Goal: Contribute content: Contribute content

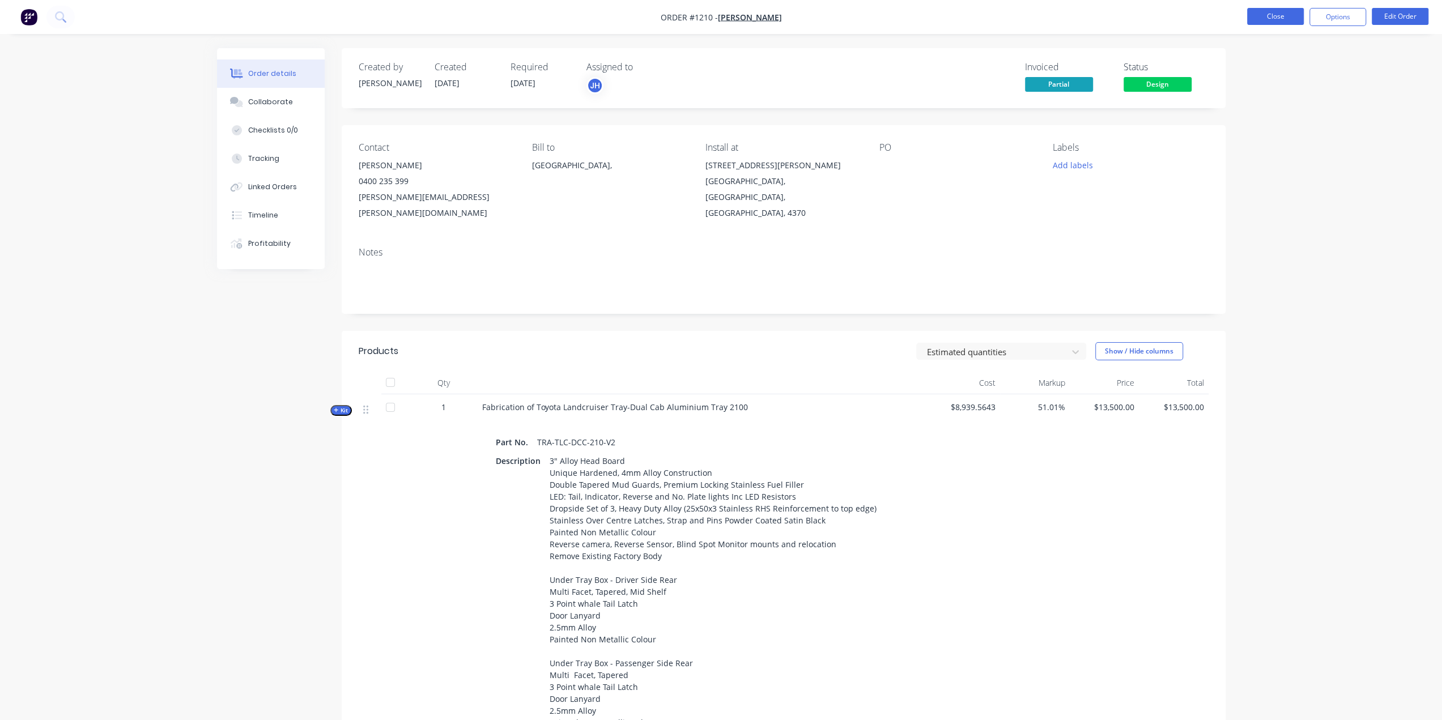
click at [1272, 15] on button "Close" at bounding box center [1275, 16] width 57 height 17
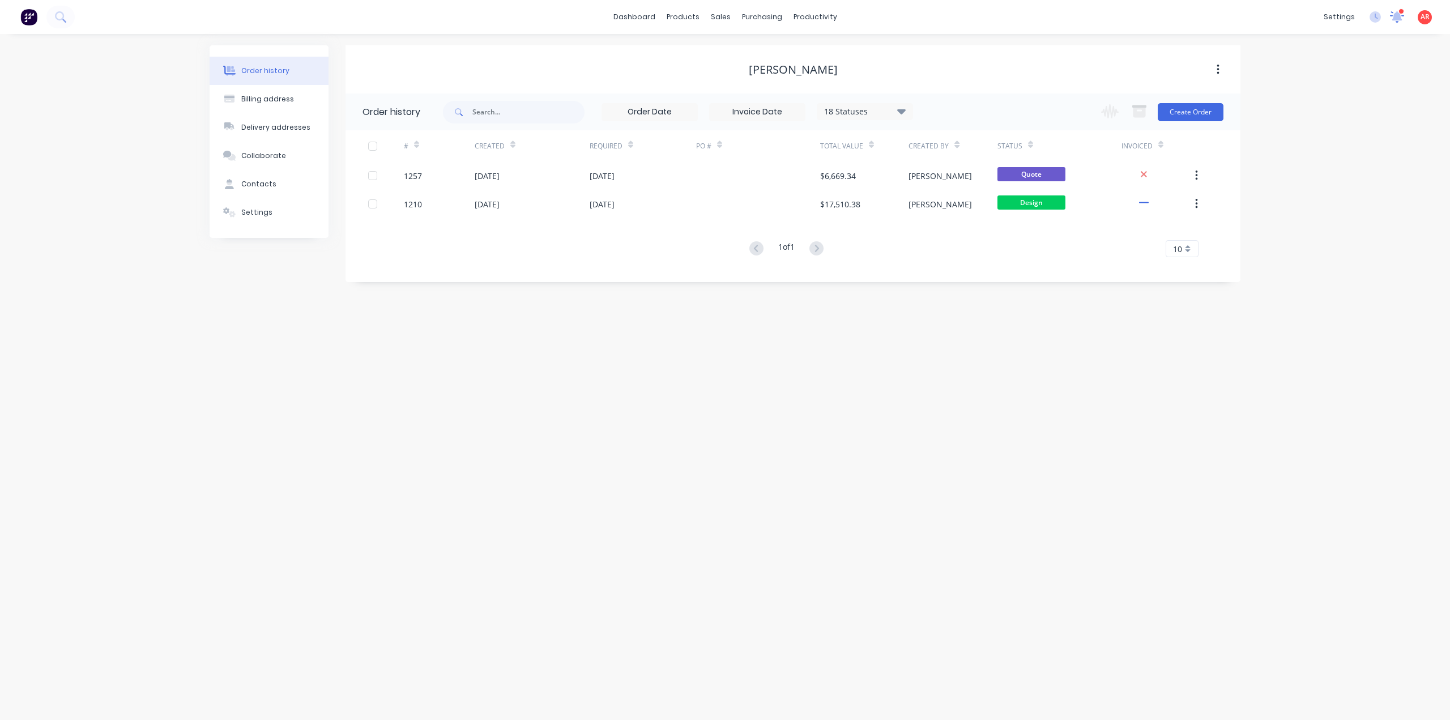
click at [1400, 18] on icon at bounding box center [1397, 15] width 10 height 9
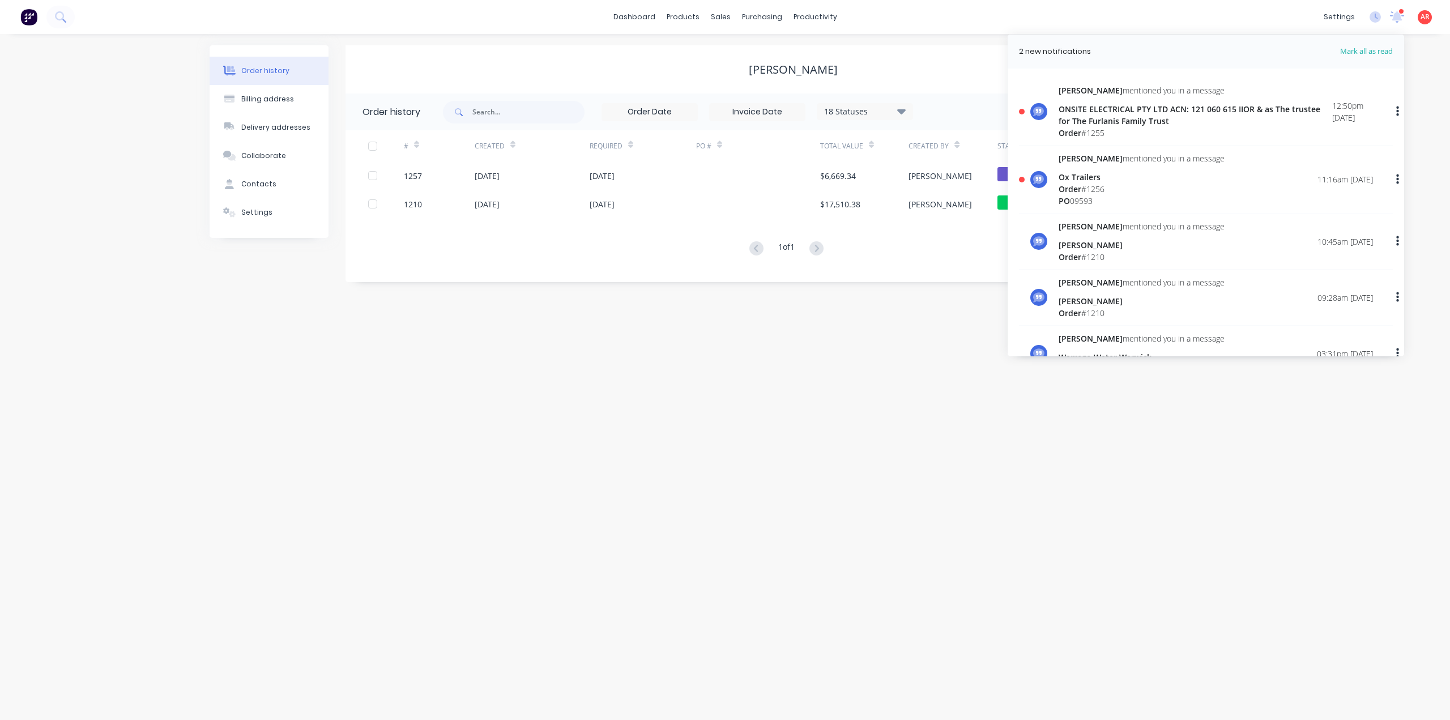
click at [1097, 190] on div "Order # 1256" at bounding box center [1142, 189] width 166 height 12
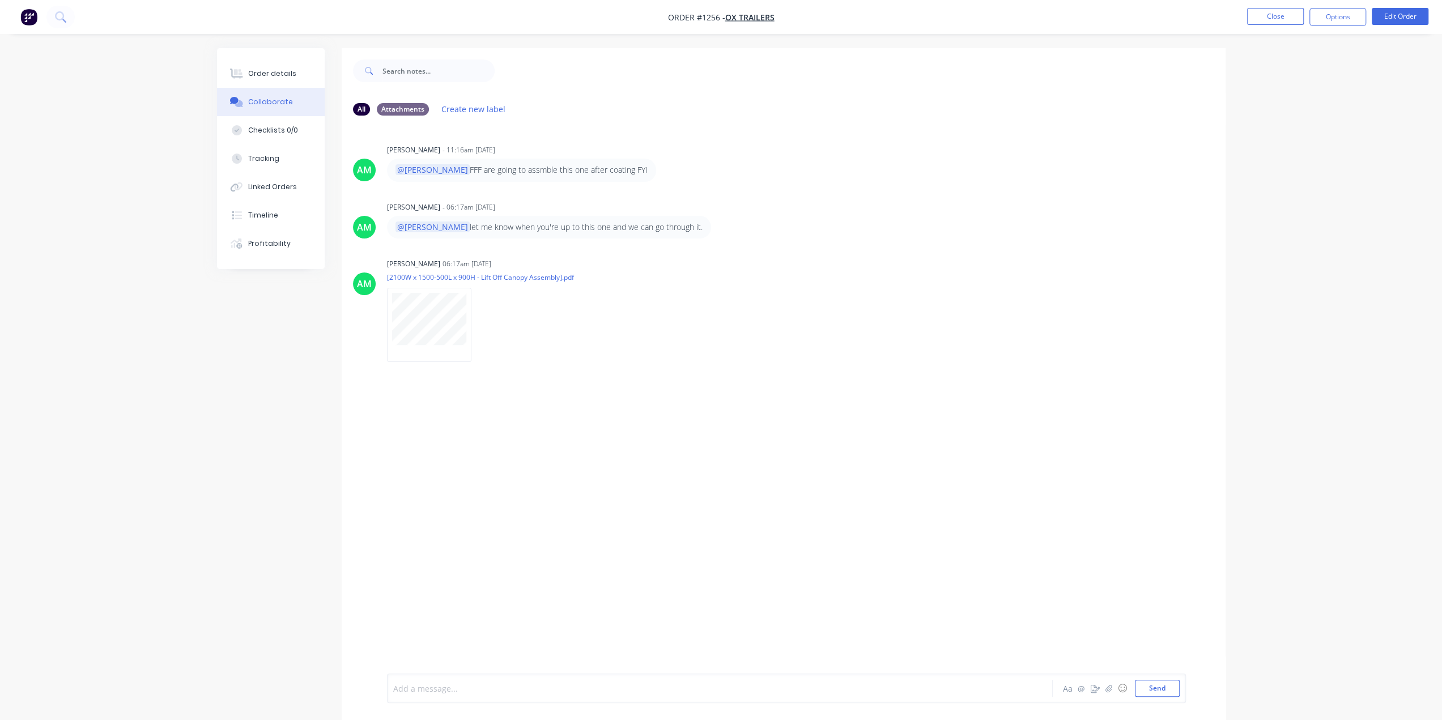
drag, startPoint x: 426, startPoint y: 692, endPoint x: 594, endPoint y: 599, distance: 191.7
click at [425, 692] on div at bounding box center [688, 689] width 589 height 12
click at [1152, 687] on button "Send" at bounding box center [1157, 688] width 45 height 17
click at [1260, 15] on button "Close" at bounding box center [1275, 16] width 57 height 17
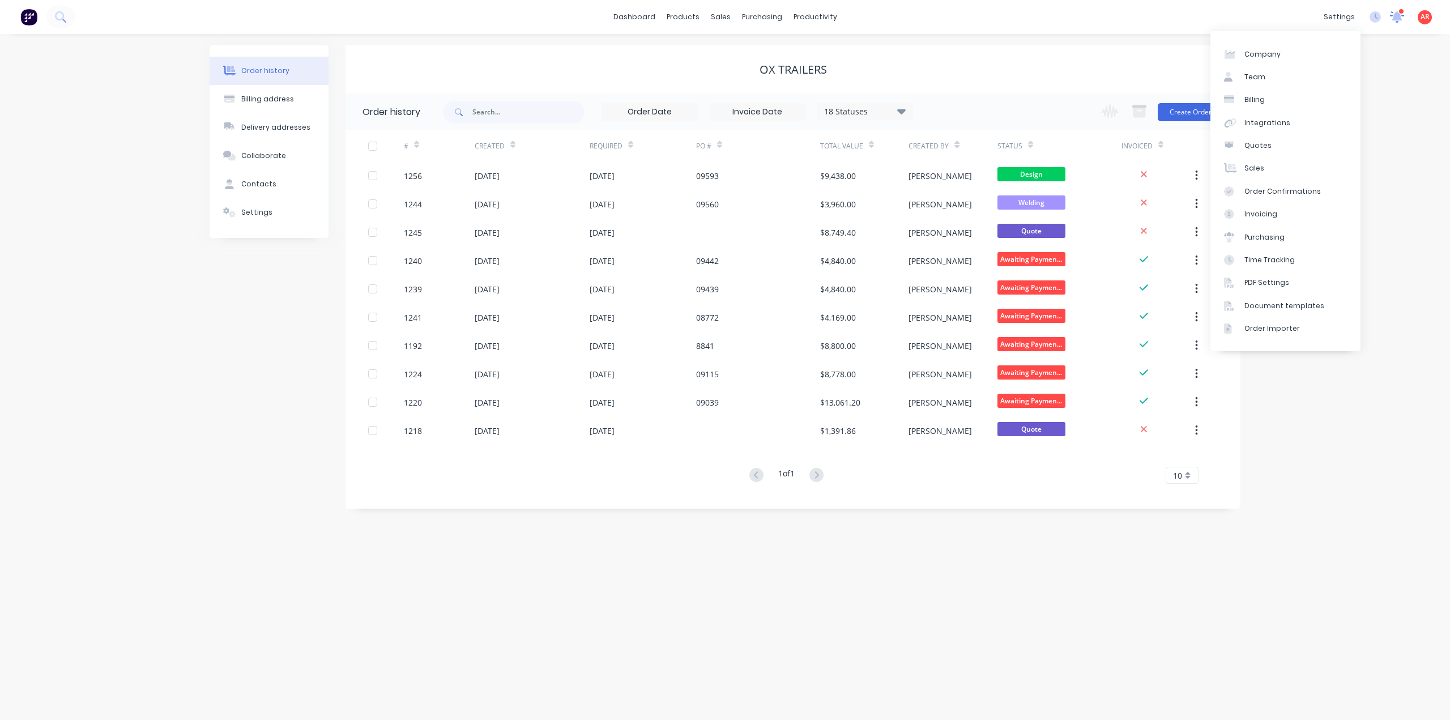
click at [1401, 16] on icon at bounding box center [1397, 16] width 14 height 11
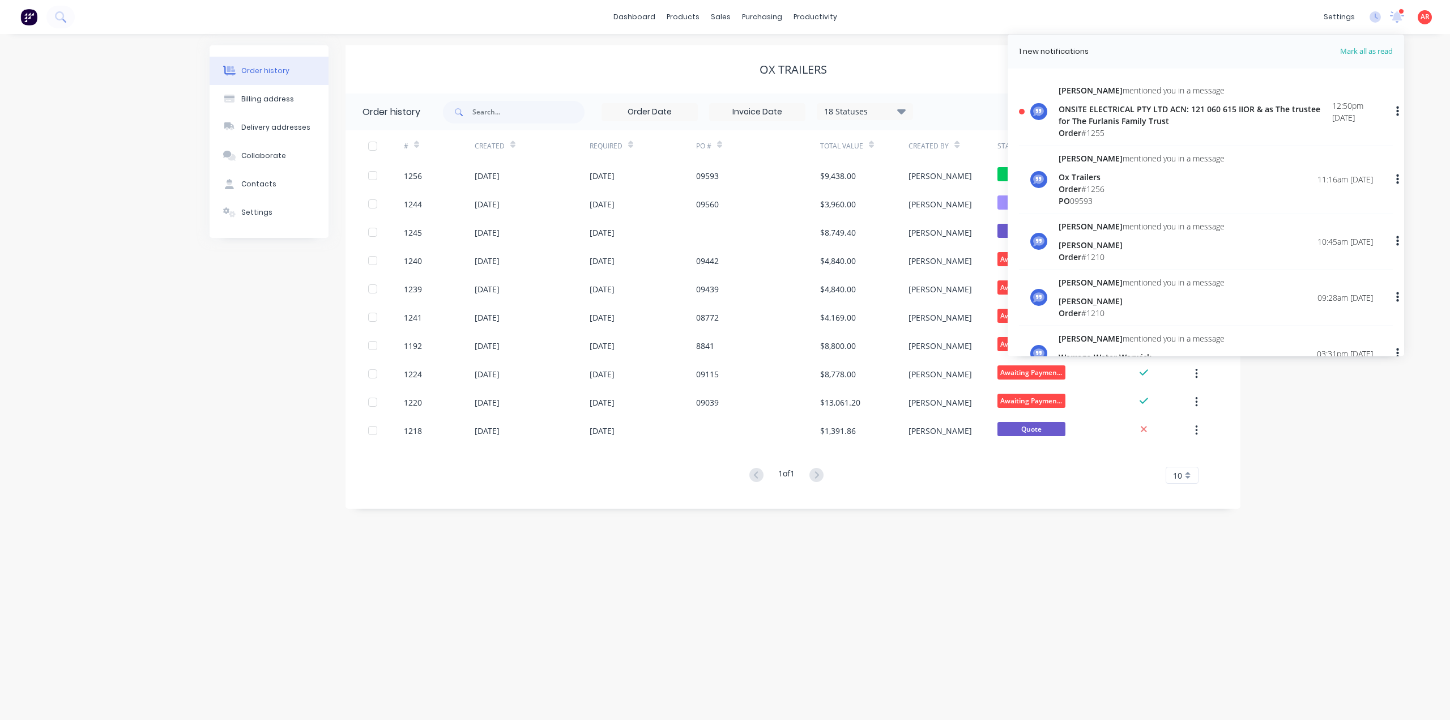
click at [1153, 112] on div "ONSITE ELECTRICAL PTY LTD ACN: 121 060 615 IIOR & as The trustee for The Furlan…" at bounding box center [1196, 115] width 274 height 24
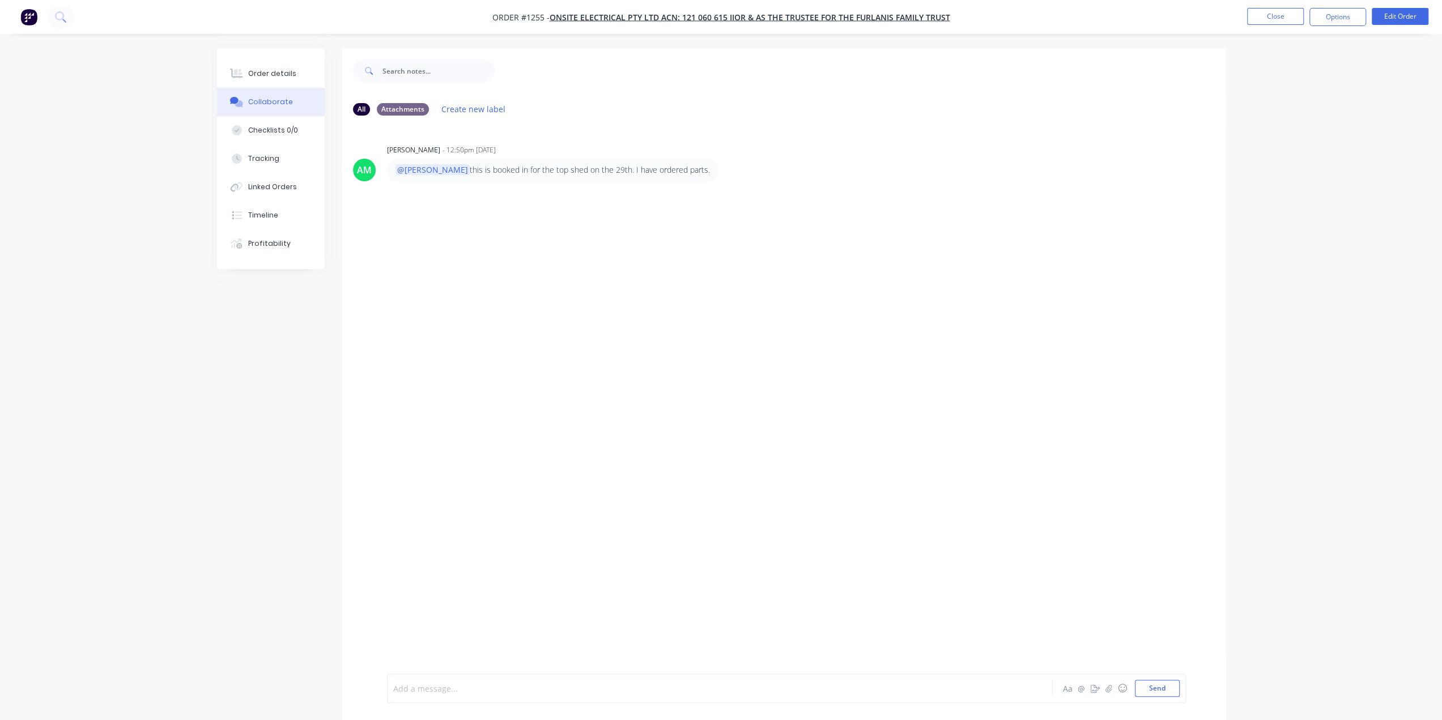
click at [445, 694] on div at bounding box center [688, 689] width 589 height 12
click at [1148, 690] on button "Send" at bounding box center [1157, 688] width 45 height 17
click at [1278, 23] on button "Close" at bounding box center [1275, 16] width 57 height 17
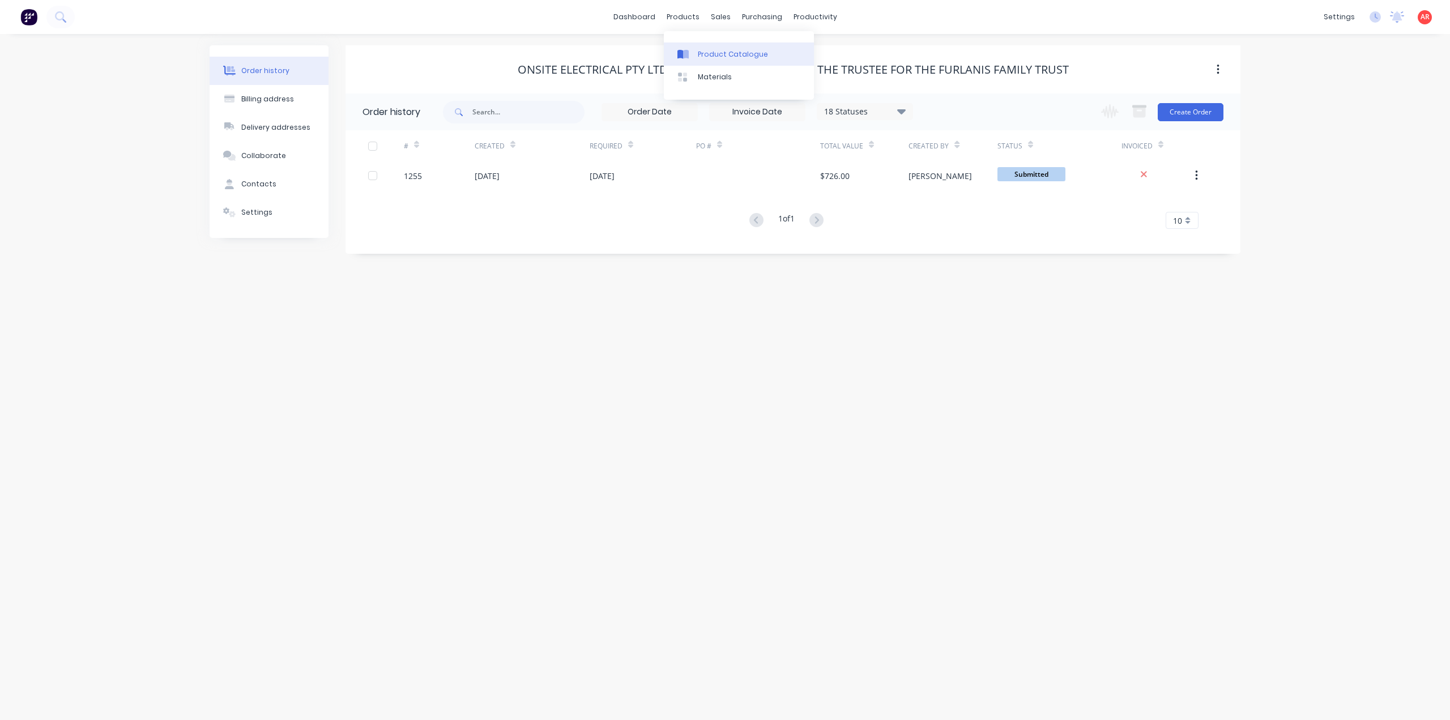
click at [693, 59] on link "Product Catalogue" at bounding box center [739, 53] width 150 height 23
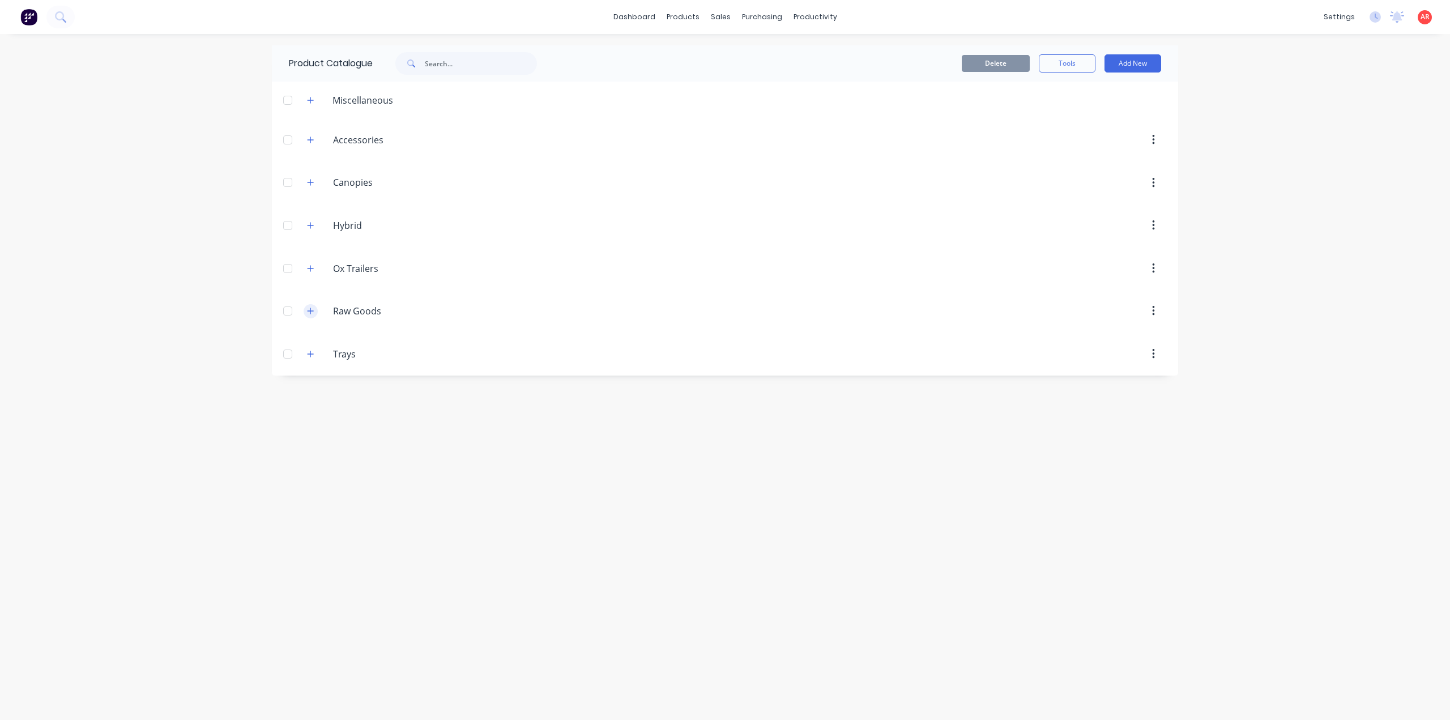
click at [312, 307] on icon "button" at bounding box center [310, 311] width 7 height 8
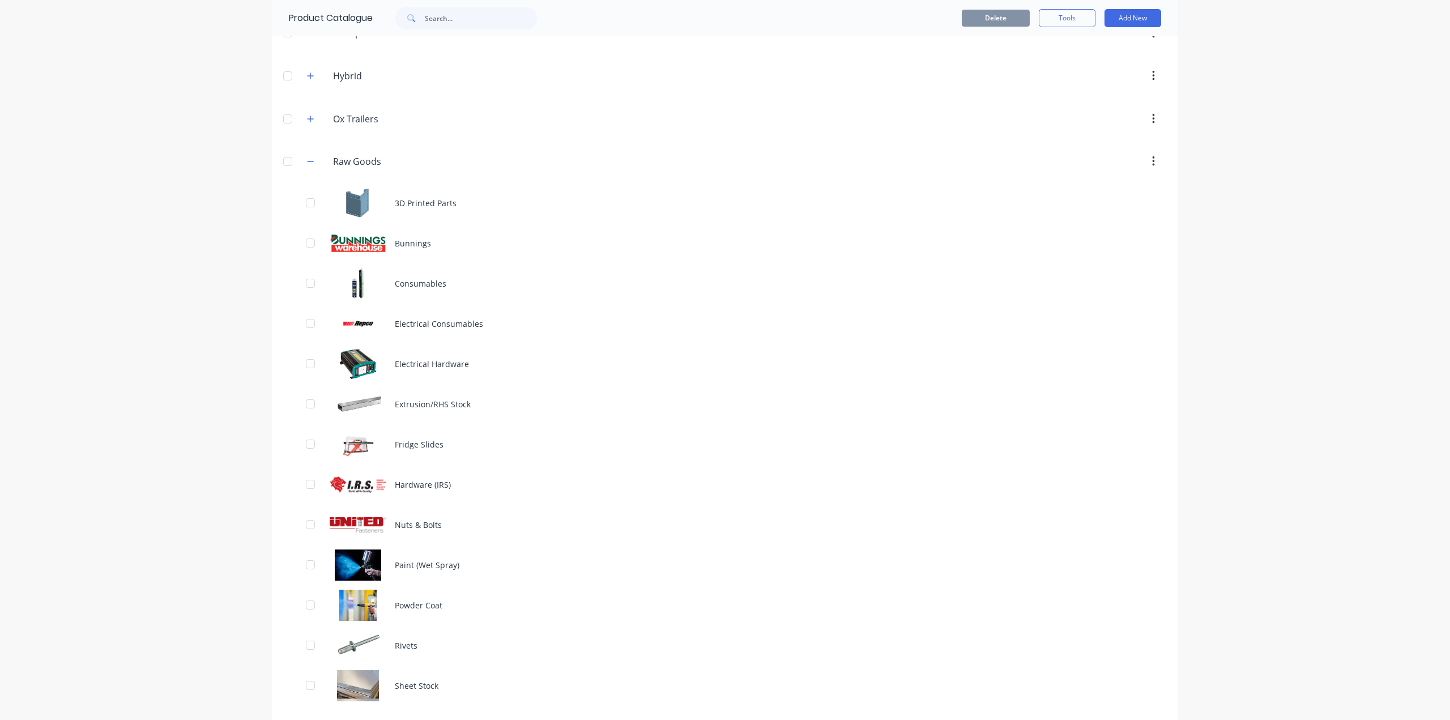
scroll to position [187, 0]
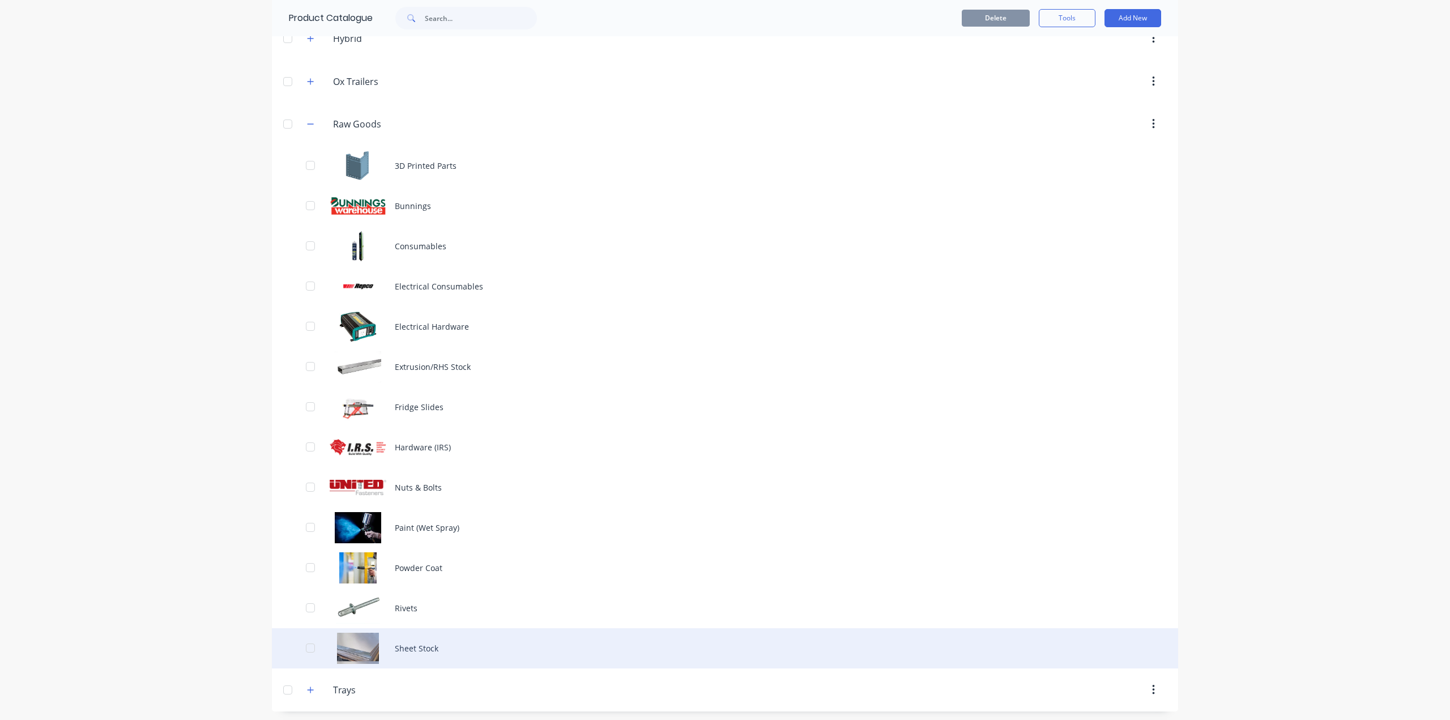
click at [382, 652] on div "Sheet Stock" at bounding box center [725, 648] width 906 height 40
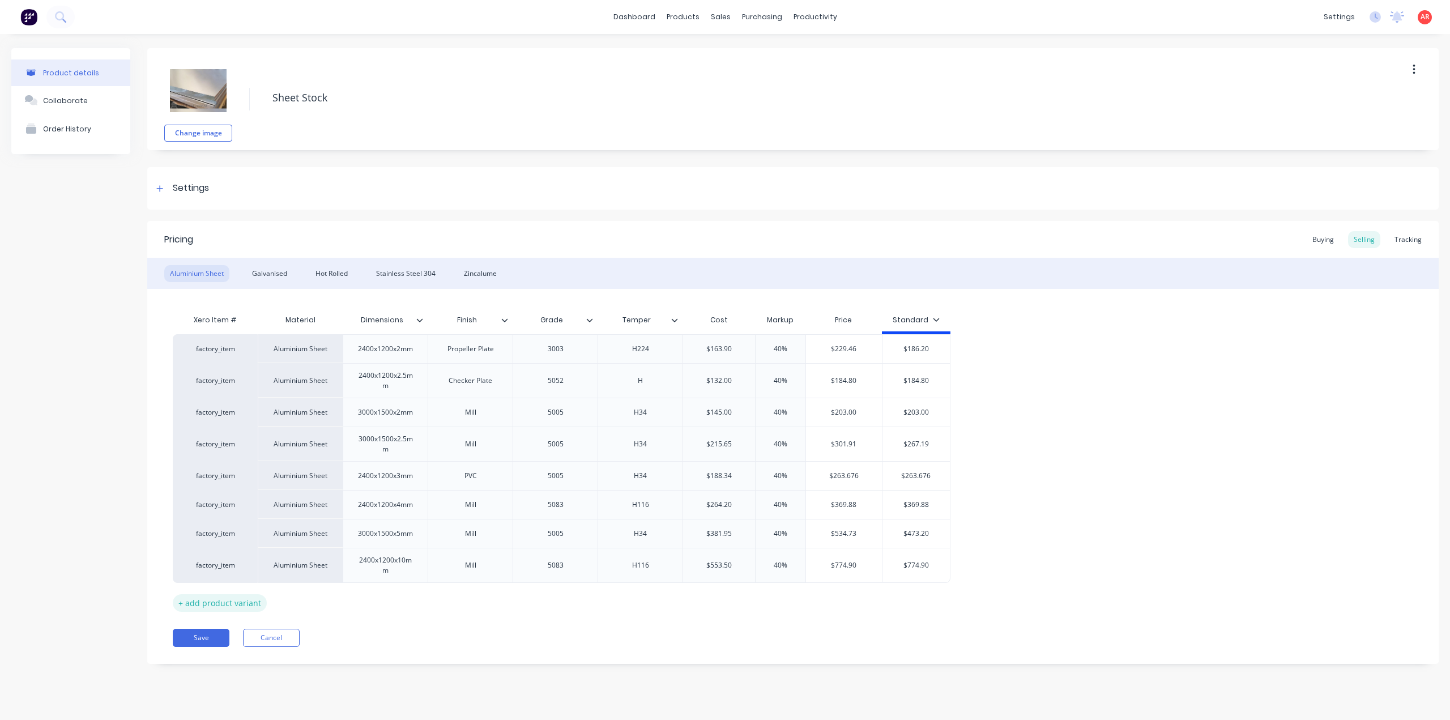
click at [213, 598] on div "+ add product variant" at bounding box center [220, 603] width 94 height 18
type textarea "x"
click at [391, 598] on div at bounding box center [385, 597] width 57 height 15
click at [387, 601] on div at bounding box center [385, 597] width 57 height 15
click at [474, 600] on div at bounding box center [470, 599] width 57 height 15
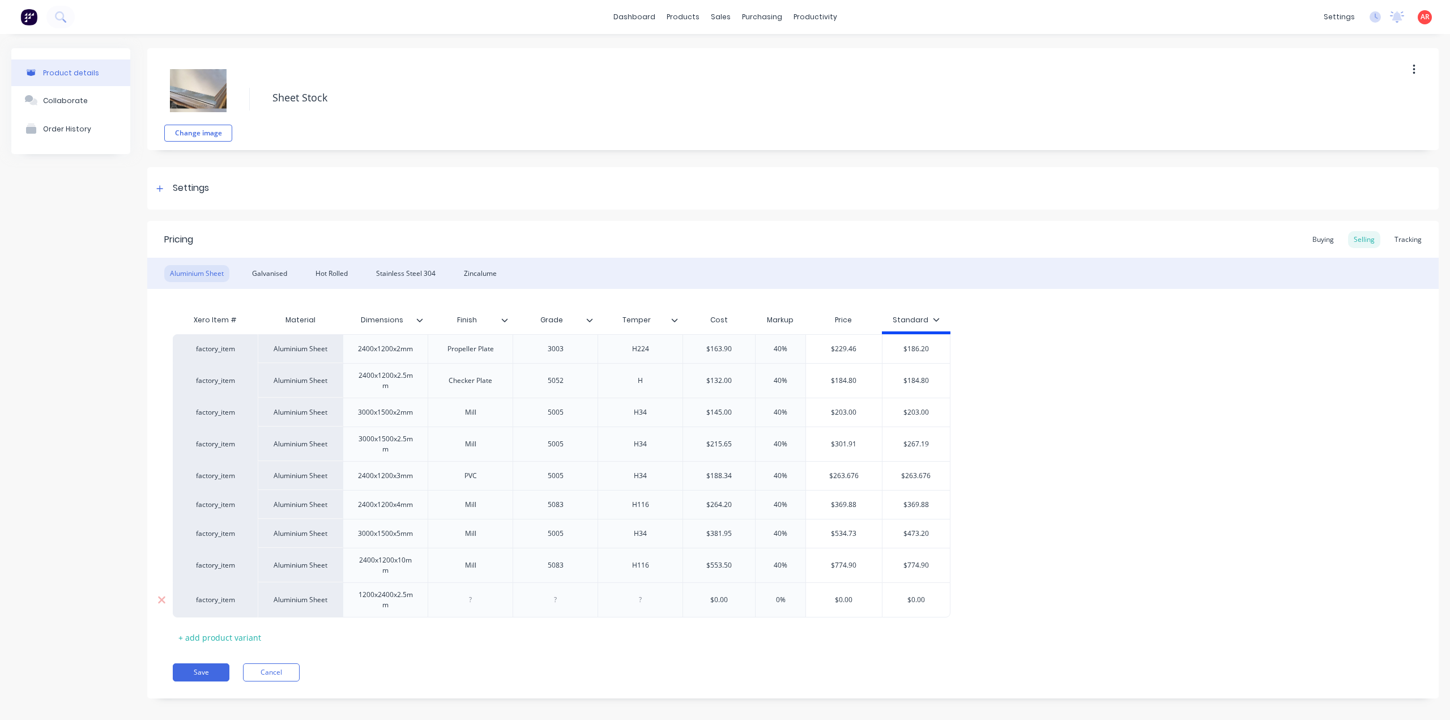
type textarea "x"
click at [556, 600] on div at bounding box center [555, 599] width 57 height 15
type textarea "x"
click at [639, 601] on div at bounding box center [640, 599] width 57 height 15
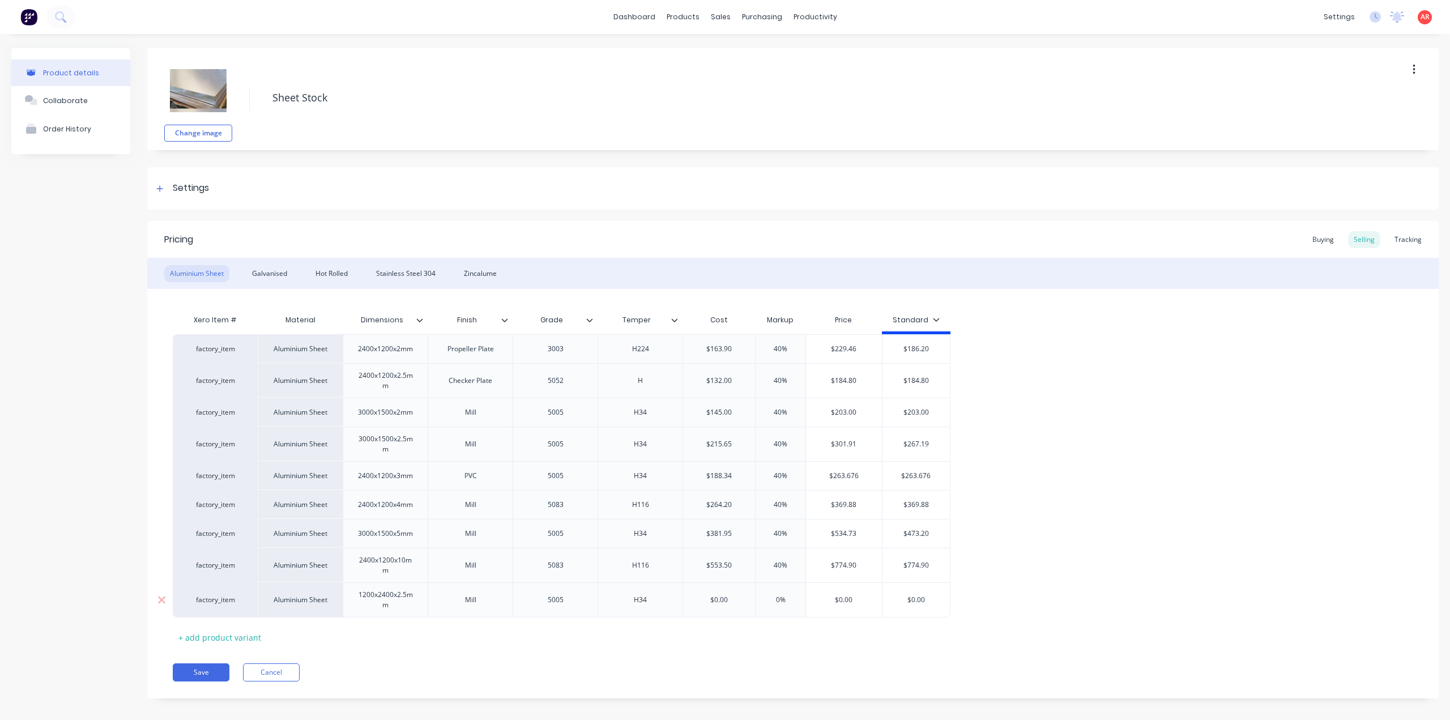
type textarea "x"
type input "$0.00"
drag, startPoint x: 734, startPoint y: 598, endPoint x: 713, endPoint y: 599, distance: 21.5
click at [713, 599] on input "$0.00" at bounding box center [719, 600] width 72 height 10
type textarea "x"
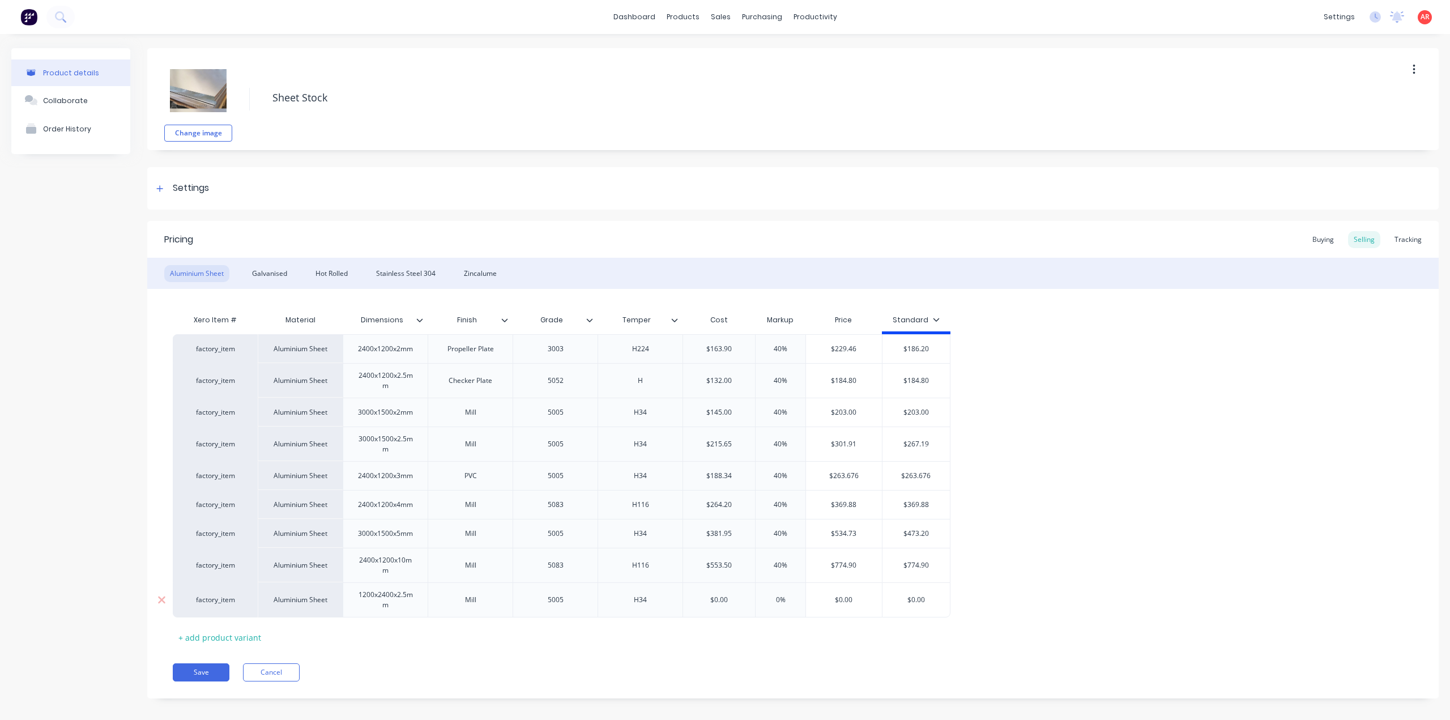
type input "$1"
type textarea "x"
type input "$13"
type textarea "x"
type input "$138"
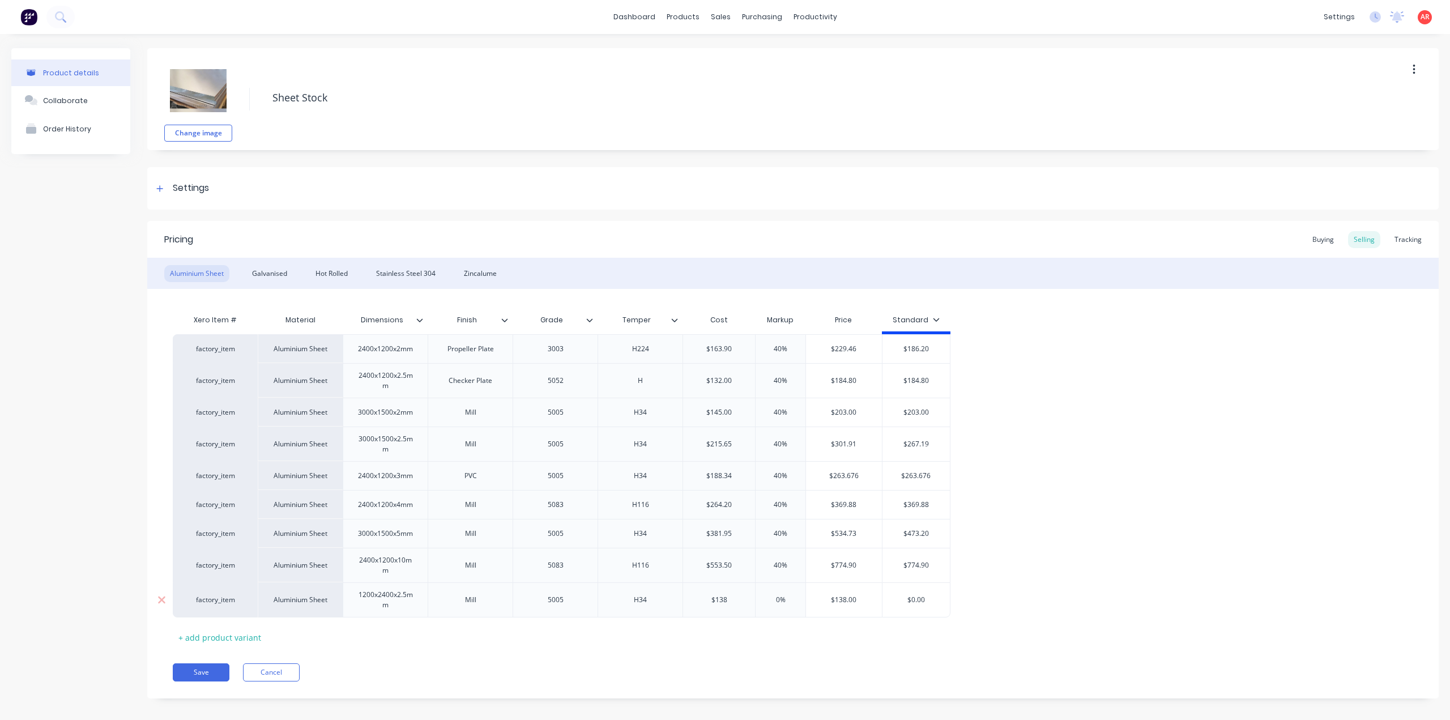
type input "0%"
click at [782, 602] on input "0%" at bounding box center [780, 600] width 57 height 10
click at [775, 603] on input "0%" at bounding box center [780, 600] width 57 height 10
type textarea "x"
type input "40%"
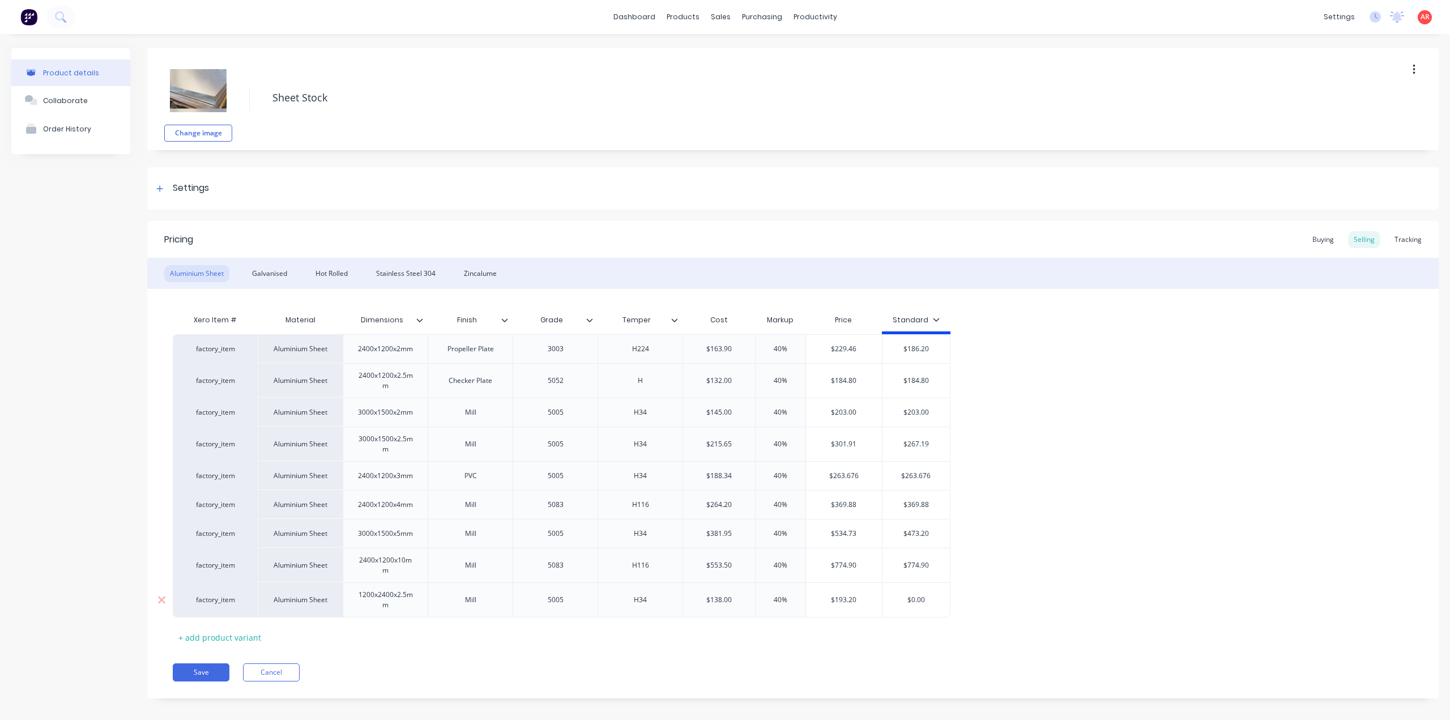
type input "$0.00"
drag, startPoint x: 929, startPoint y: 600, endPoint x: 903, endPoint y: 600, distance: 25.5
click at [903, 600] on input "$0.00" at bounding box center [917, 600] width 68 height 10
type textarea "x"
type input "1"
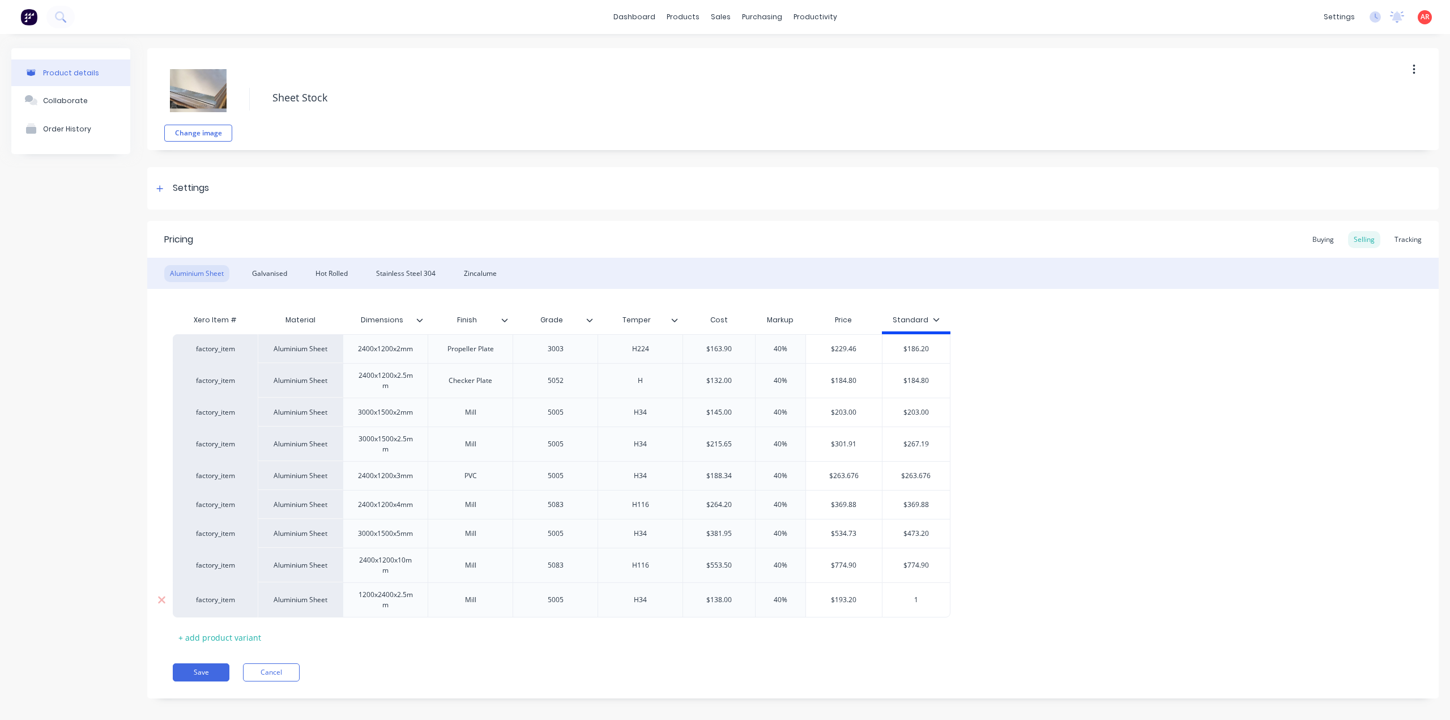
type textarea "x"
type input "19"
type textarea "x"
type input "193"
type textarea "x"
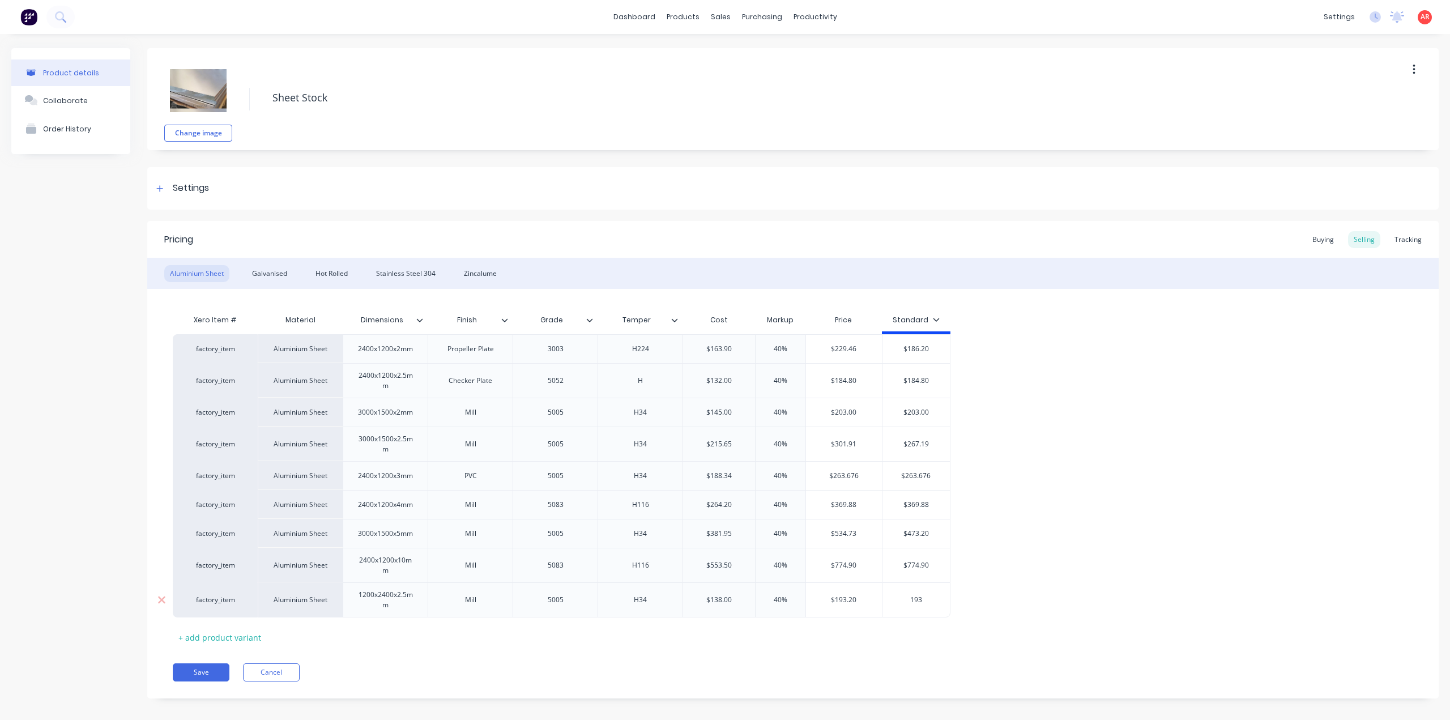
type input "193."
type textarea "x"
click at [887, 570] on div "$774.90" at bounding box center [917, 565] width 68 height 28
type input "193.2"
type input "$774.90"
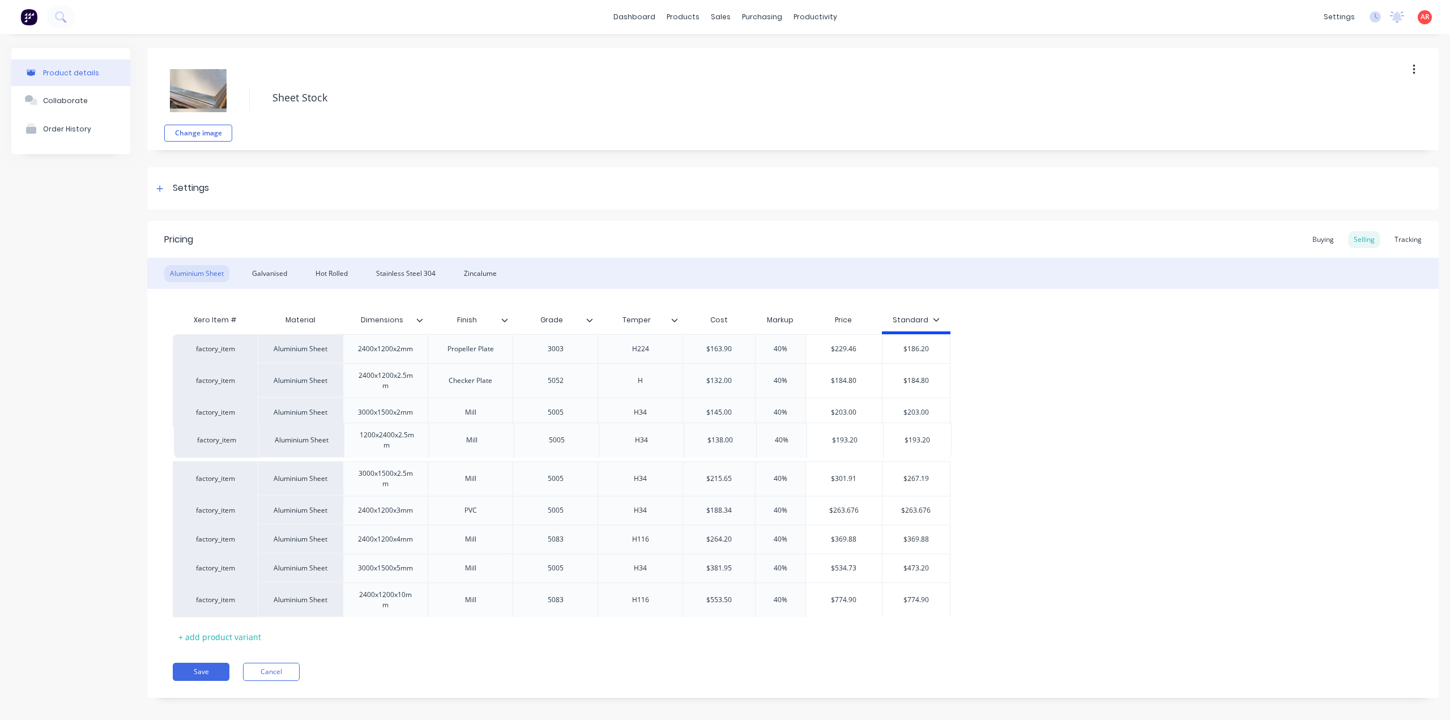
drag, startPoint x: 269, startPoint y: 597, endPoint x: 270, endPoint y: 435, distance: 162.0
click at [270, 435] on div "factory_item Aluminium Sheet 2400x1200x2mm Propeller Plate 3003 H224 $163.90 40…" at bounding box center [793, 475] width 1241 height 283
click at [218, 640] on div "+ add product variant" at bounding box center [220, 638] width 94 height 18
type textarea "x"
click at [387, 632] on div at bounding box center [385, 631] width 57 height 15
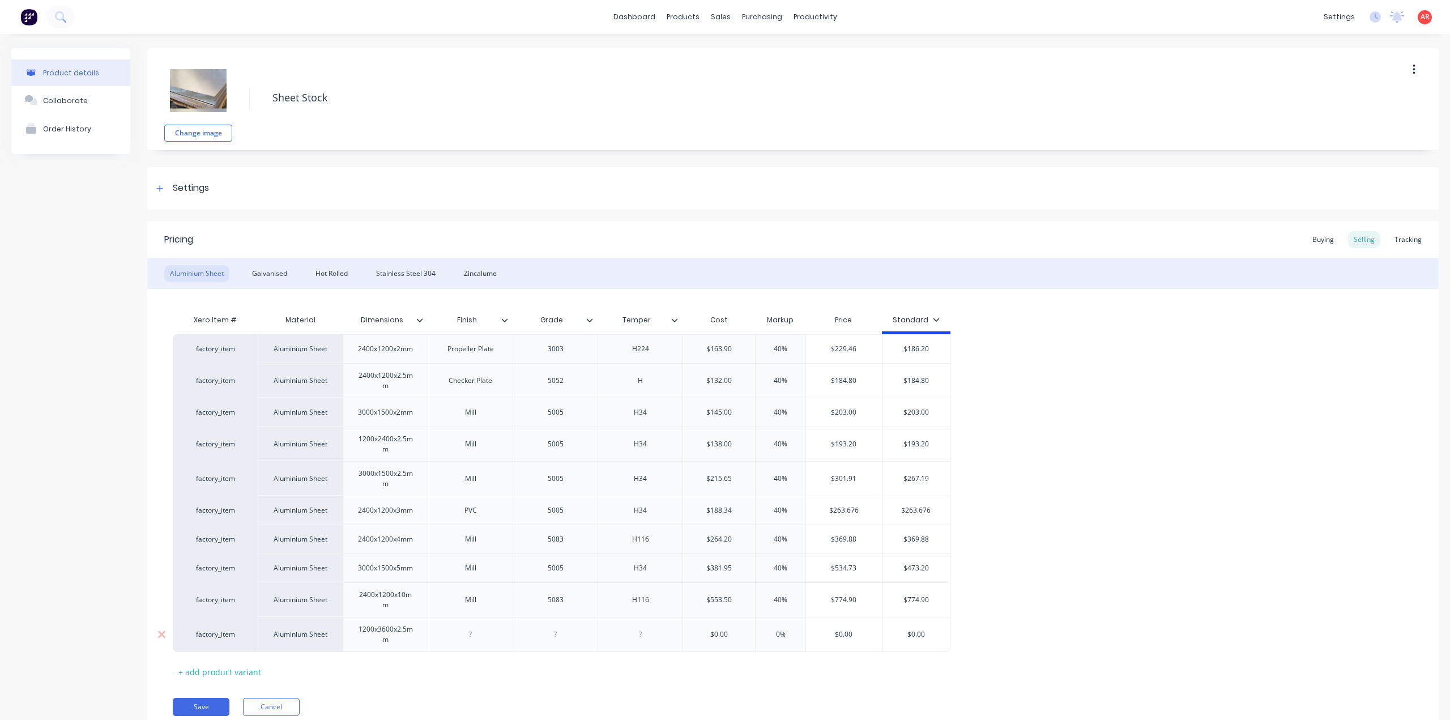
click at [466, 633] on div at bounding box center [470, 634] width 57 height 15
drag, startPoint x: 400, startPoint y: 636, endPoint x: 357, endPoint y: 620, distance: 46.4
click at [357, 622] on div "1200x3600x2.5mm" at bounding box center [385, 634] width 75 height 25
click at [487, 633] on div at bounding box center [470, 634] width 57 height 15
type textarea "x"
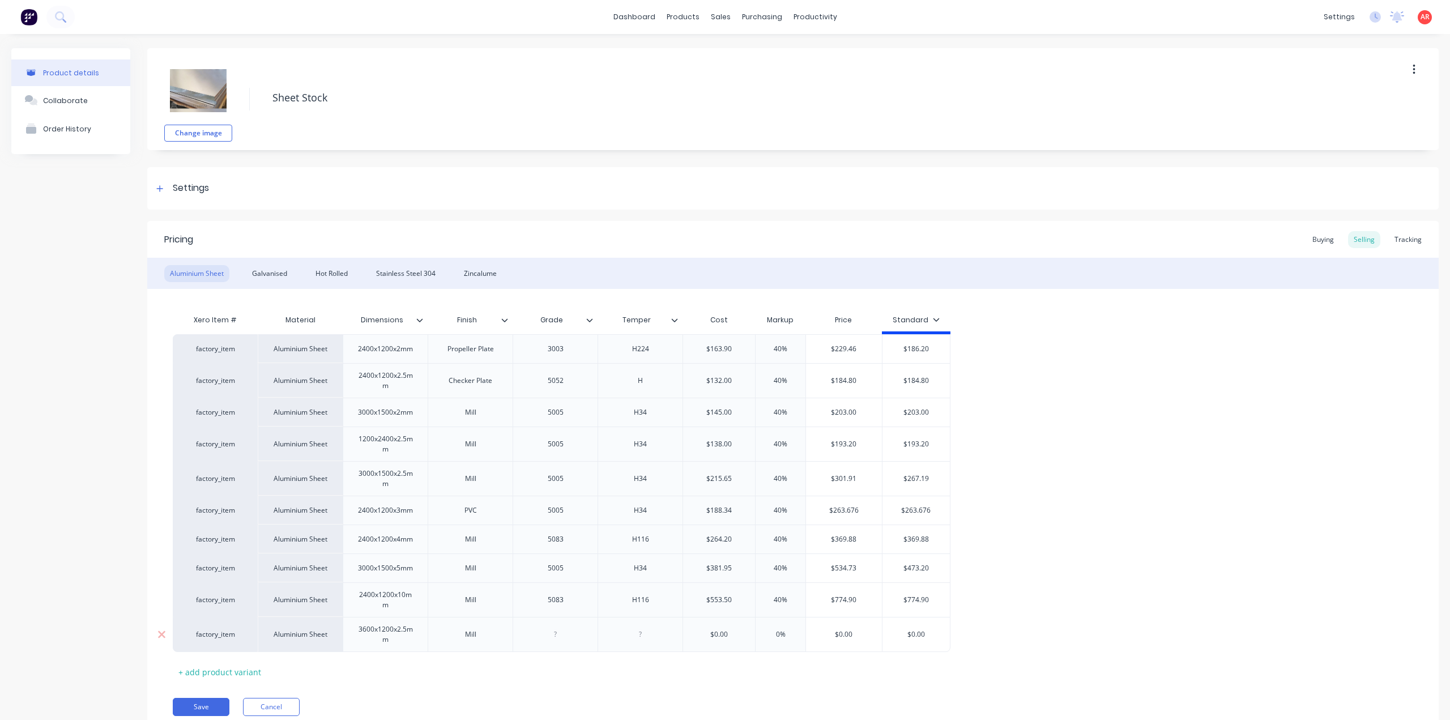
click at [562, 632] on div at bounding box center [555, 634] width 57 height 15
type textarea "x"
click at [643, 636] on div at bounding box center [640, 634] width 57 height 15
type textarea "x"
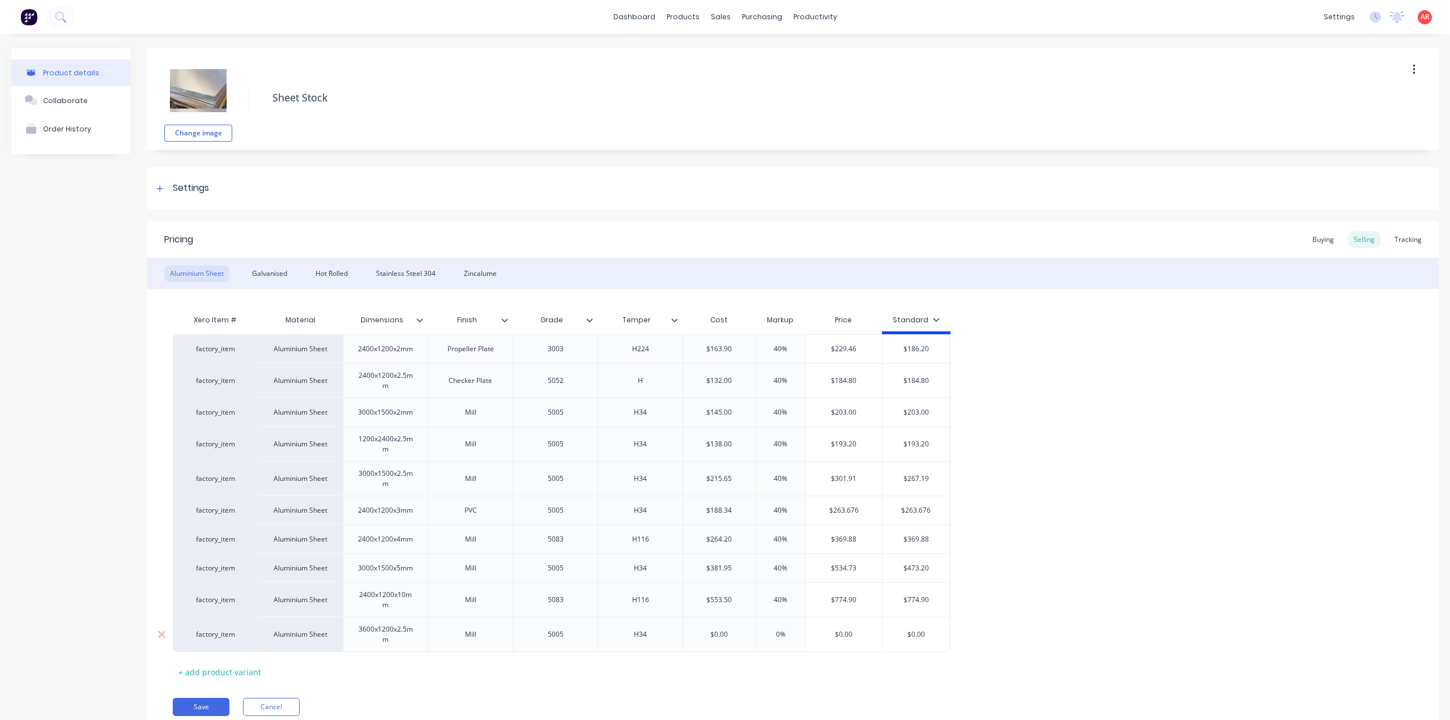
type input "$0.00"
drag, startPoint x: 745, startPoint y: 635, endPoint x: 706, endPoint y: 634, distance: 39.1
click at [706, 634] on input "$0.00" at bounding box center [719, 634] width 72 height 10
type textarea "x"
type input "20"
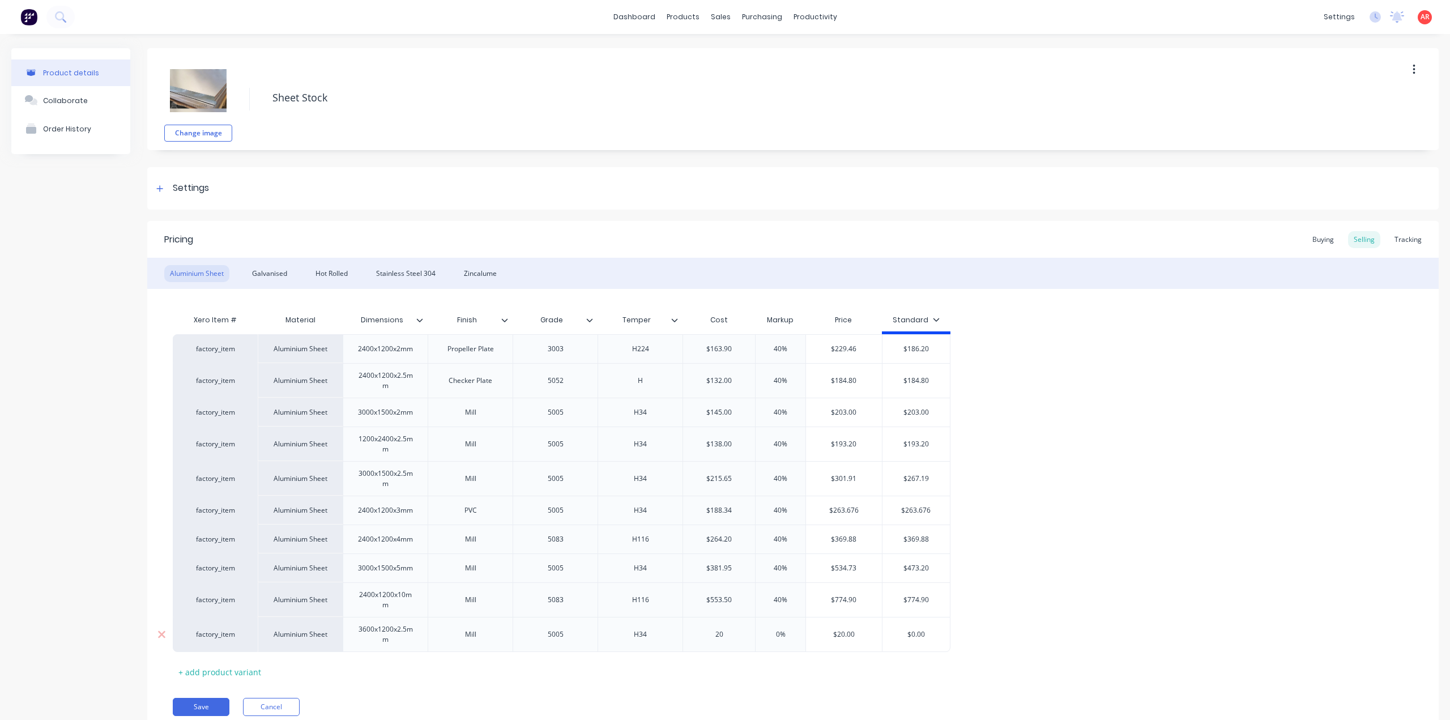
type textarea "x"
type input "201."
type textarea "x"
type input "201.2"
type input "0%"
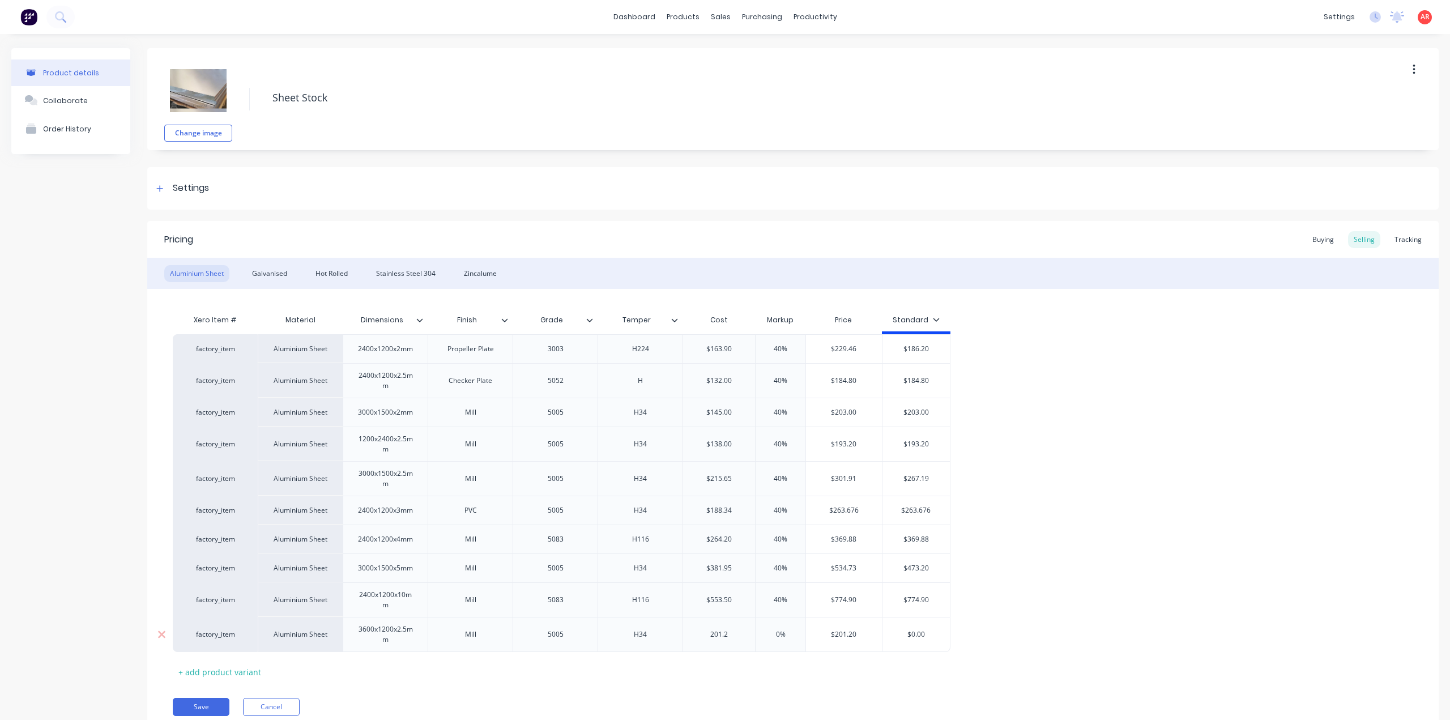
click at [766, 632] on input "0%" at bounding box center [780, 634] width 57 height 10
type textarea "x"
type input "40%"
type input "$0.00"
drag, startPoint x: 928, startPoint y: 633, endPoint x: 907, endPoint y: 633, distance: 21.0
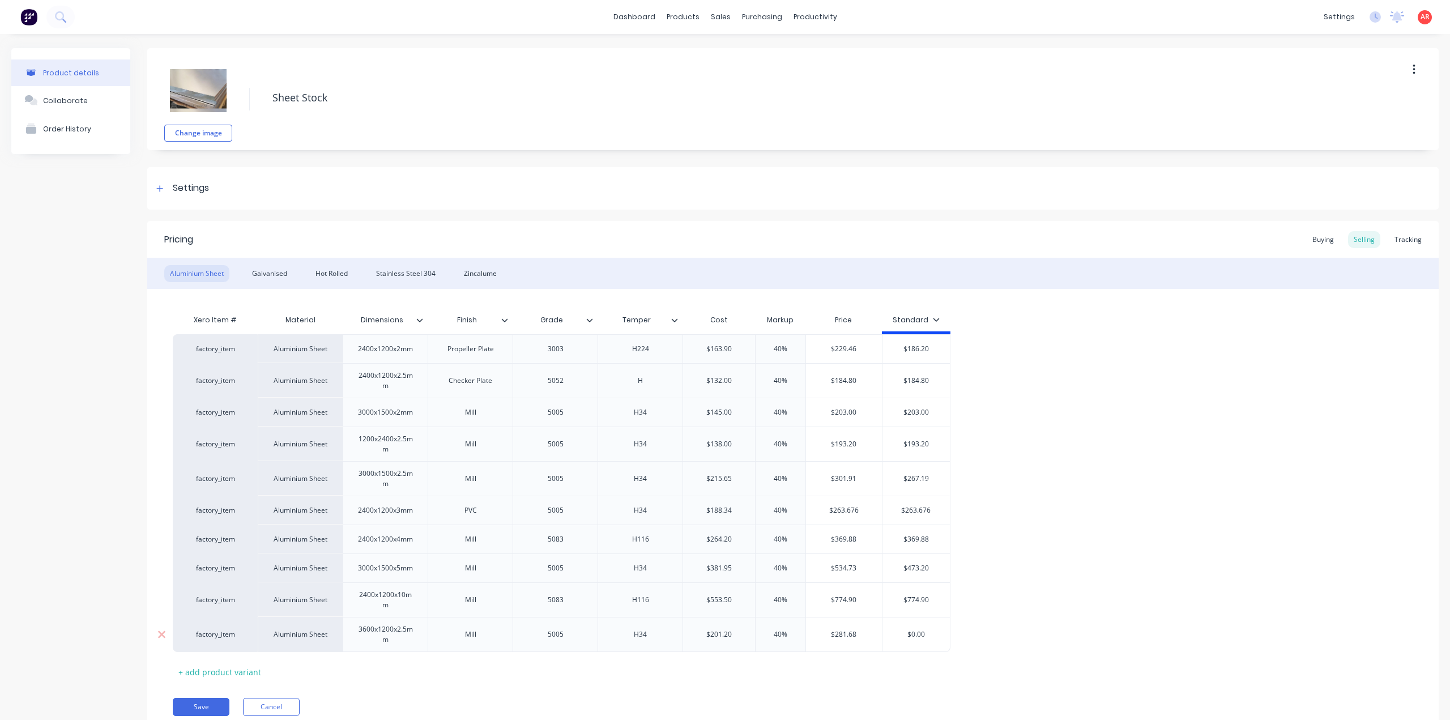
click at [907, 633] on input "$0.00" at bounding box center [917, 634] width 68 height 10
type textarea "x"
type input "2"
type textarea "x"
type input "28"
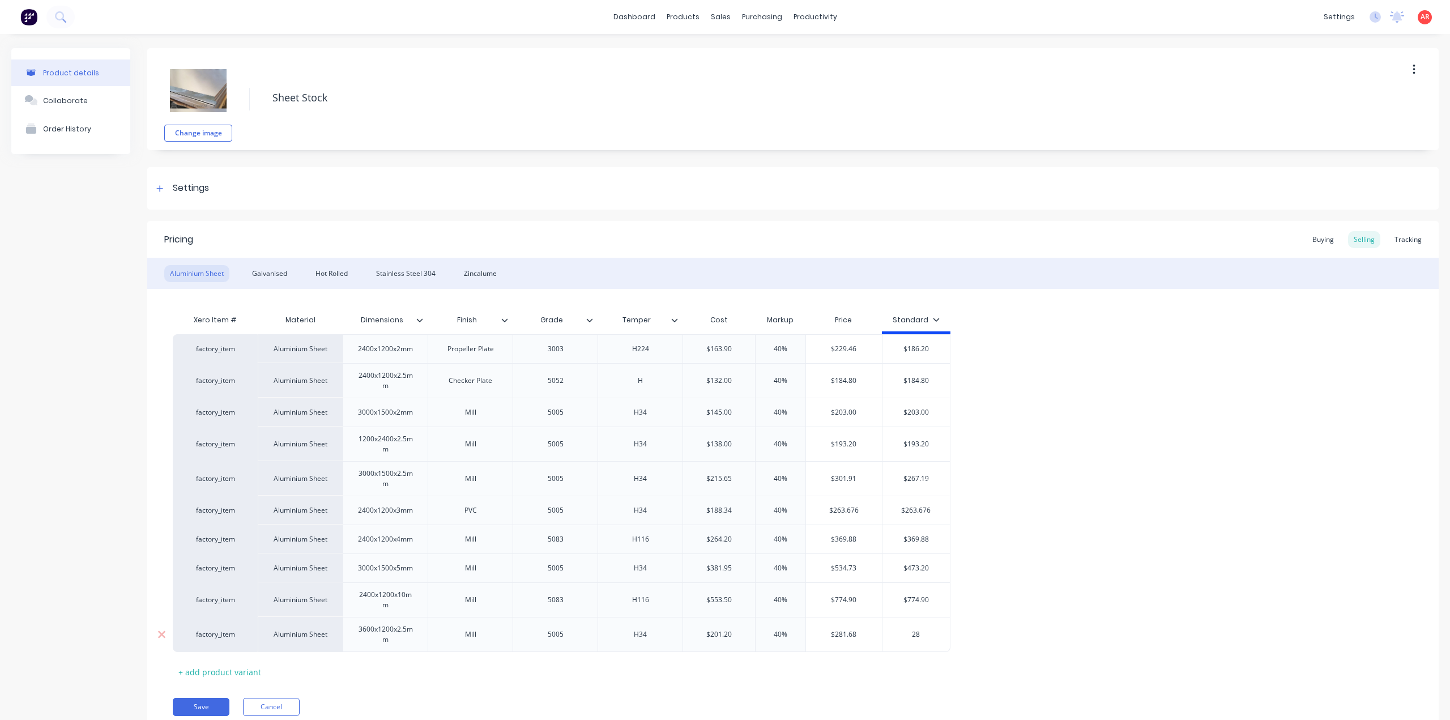
type textarea "x"
type input "281"
type textarea "x"
type input "281."
type textarea "x"
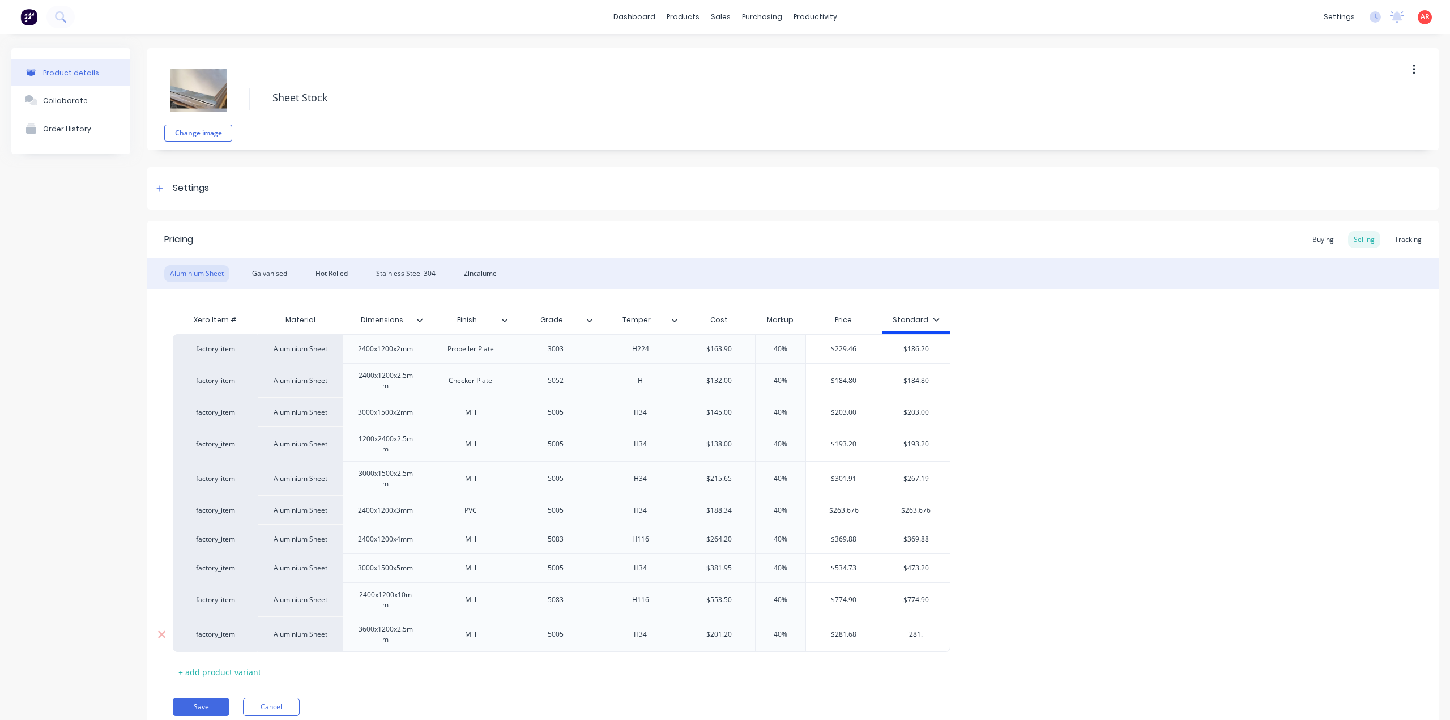
type input "281.6"
type textarea "x"
type input "281.68"
click at [1011, 599] on div "factory_item Aluminium Sheet 2400x1200x2mm Propeller Plate 3003 H224 $163.90 40…" at bounding box center [793, 493] width 1241 height 318
drag, startPoint x: 352, startPoint y: 645, endPoint x: 349, endPoint y: 611, distance: 33.6
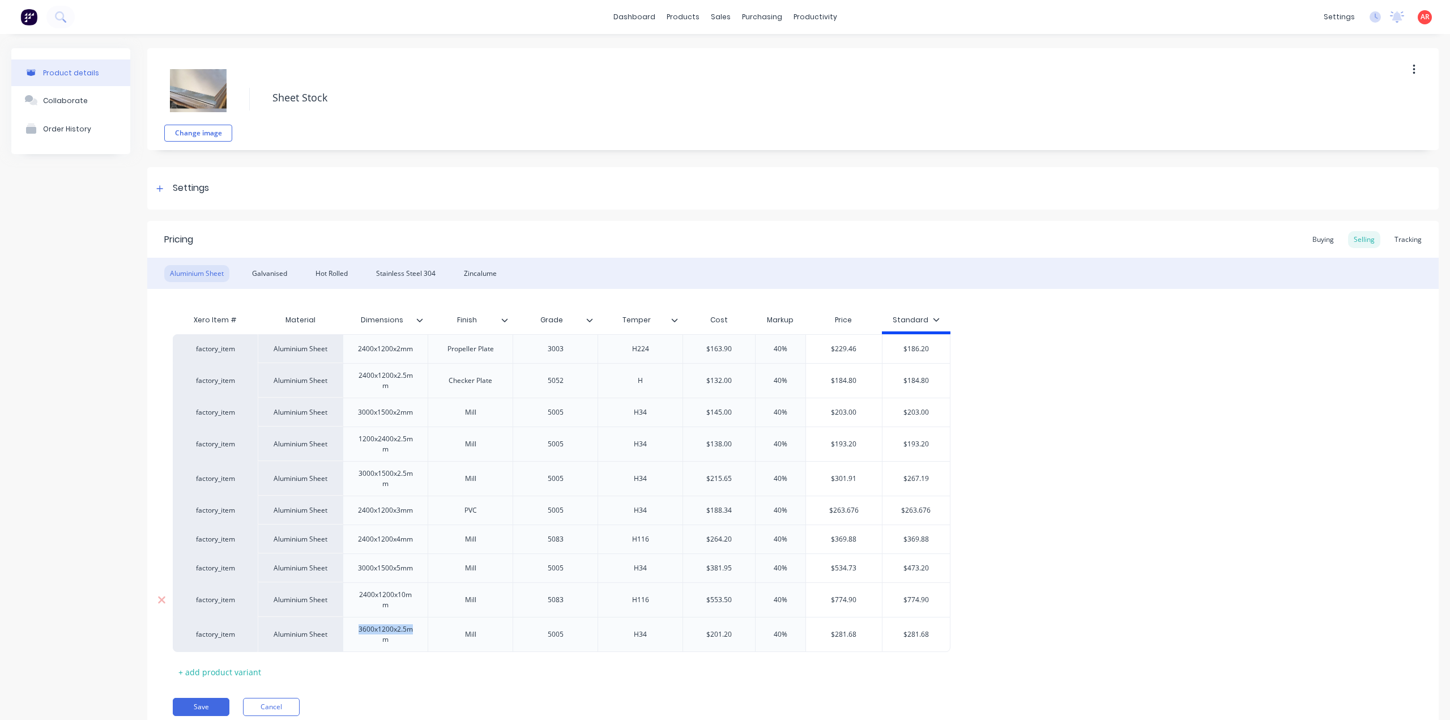
click at [349, 611] on div "factory_item Aluminium Sheet 2400x1200x2mm Propeller Plate 3003 H224 $163.90 40…" at bounding box center [793, 493] width 1241 height 318
drag, startPoint x: 335, startPoint y: 633, endPoint x: 327, endPoint y: 505, distance: 128.3
click at [327, 505] on div "factory_item Aluminium Sheet 2400x1200x2mm Propeller Plate 3003 H224 $163.90 40…" at bounding box center [793, 492] width 1241 height 317
type textarea "x"
click at [404, 446] on div "1200x2400x2.5mm" at bounding box center [385, 444] width 75 height 25
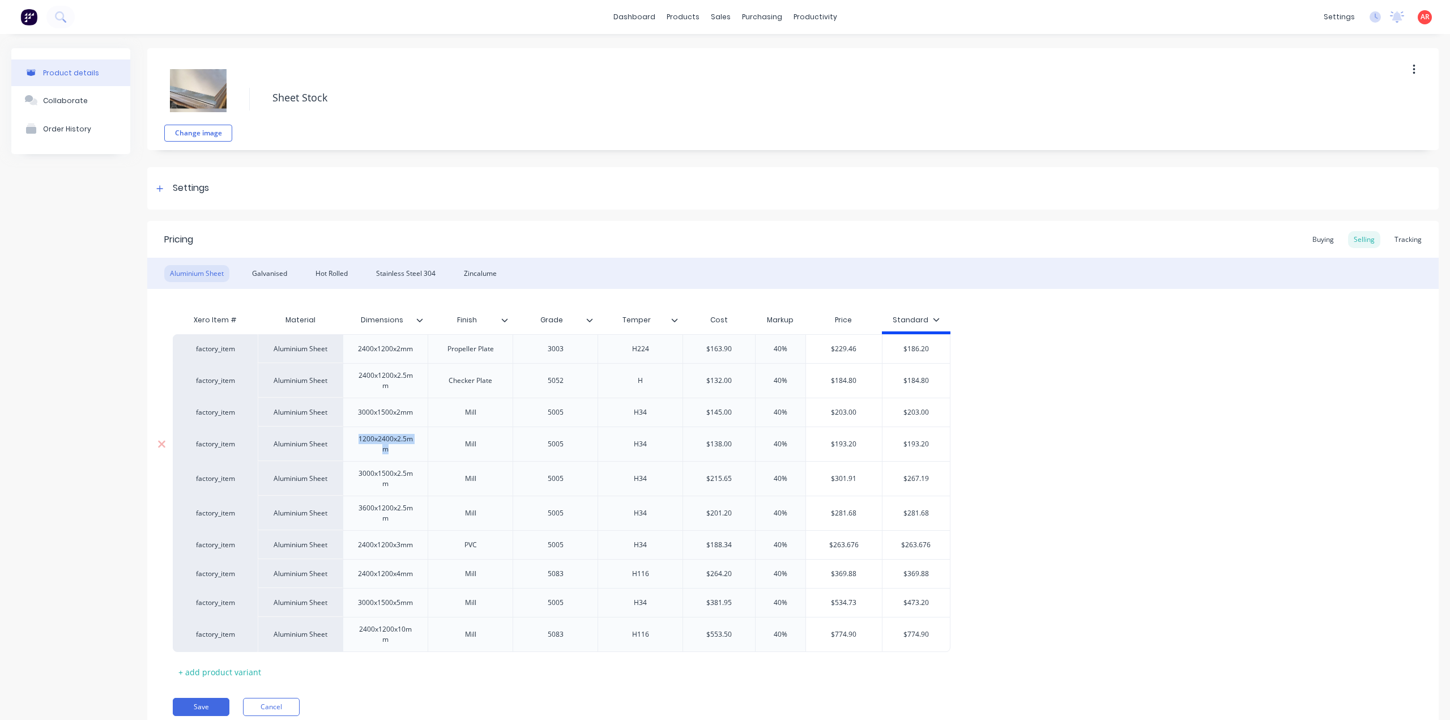
drag, startPoint x: 400, startPoint y: 447, endPoint x: 357, endPoint y: 438, distance: 44.7
click at [357, 438] on div "1200x2400x2.5mm" at bounding box center [385, 444] width 75 height 25
type textarea "x"
type input "$138.00"
drag, startPoint x: 733, startPoint y: 444, endPoint x: 702, endPoint y: 444, distance: 30.6
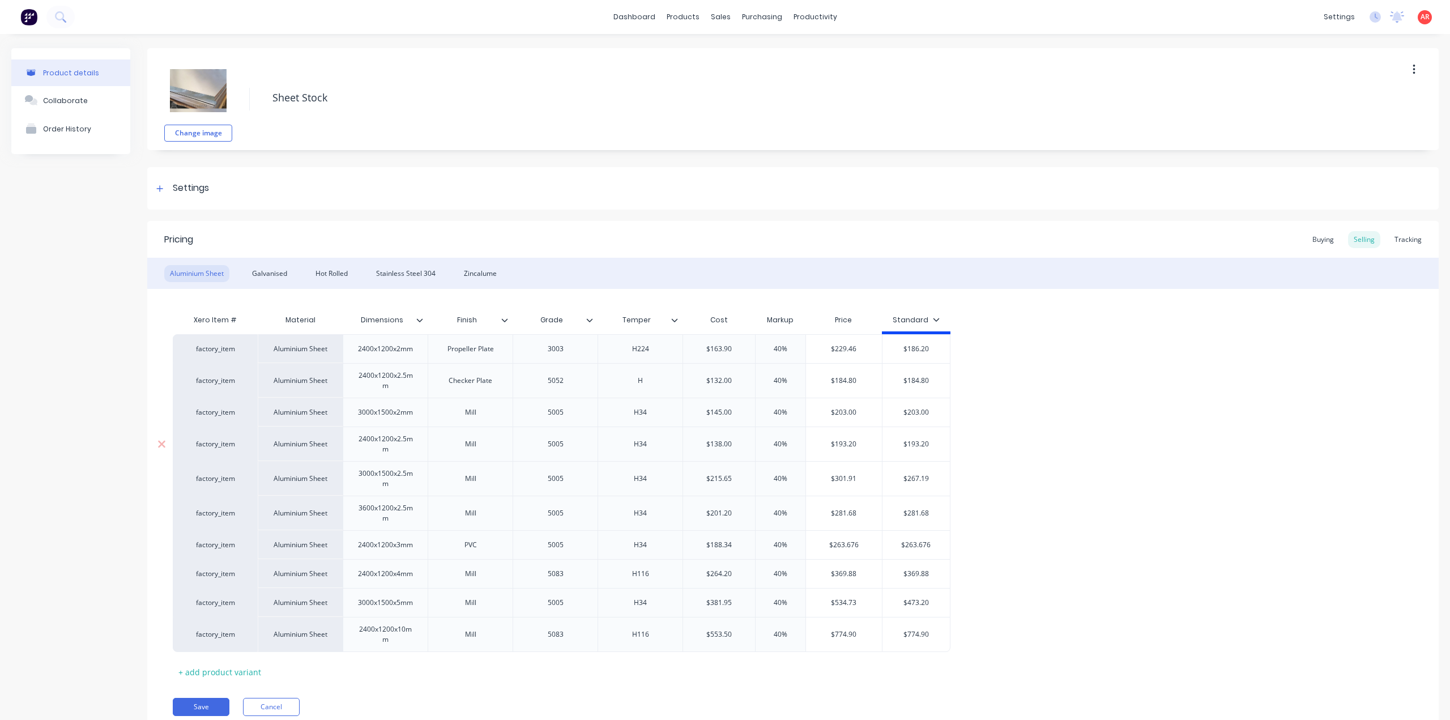
click at [702, 444] on input "$138.00" at bounding box center [719, 444] width 72 height 10
click at [1324, 233] on div "Buying" at bounding box center [1323, 239] width 33 height 17
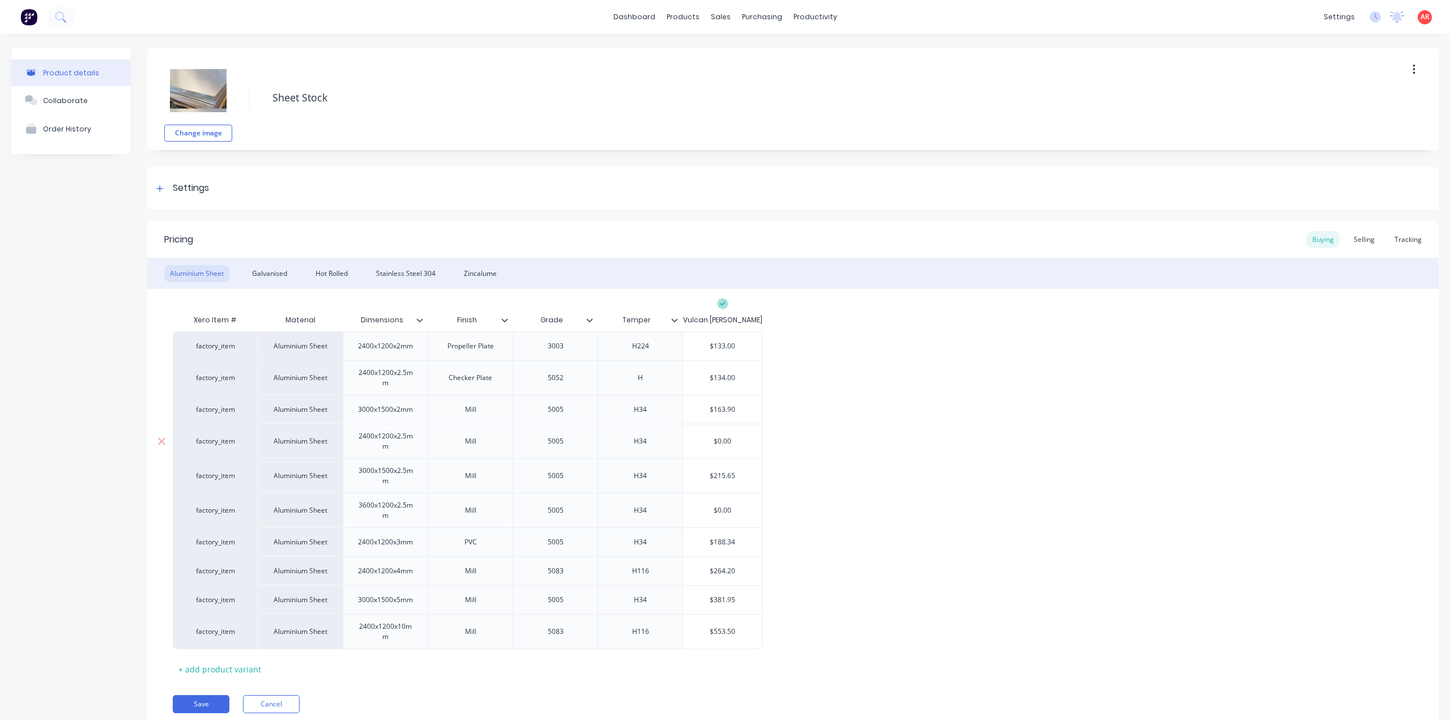
type input "$0.00"
drag, startPoint x: 743, startPoint y: 440, endPoint x: 726, endPoint y: 440, distance: 17.0
click at [699, 440] on input "$0.00" at bounding box center [722, 441] width 79 height 10
paste input "138"
type textarea "x"
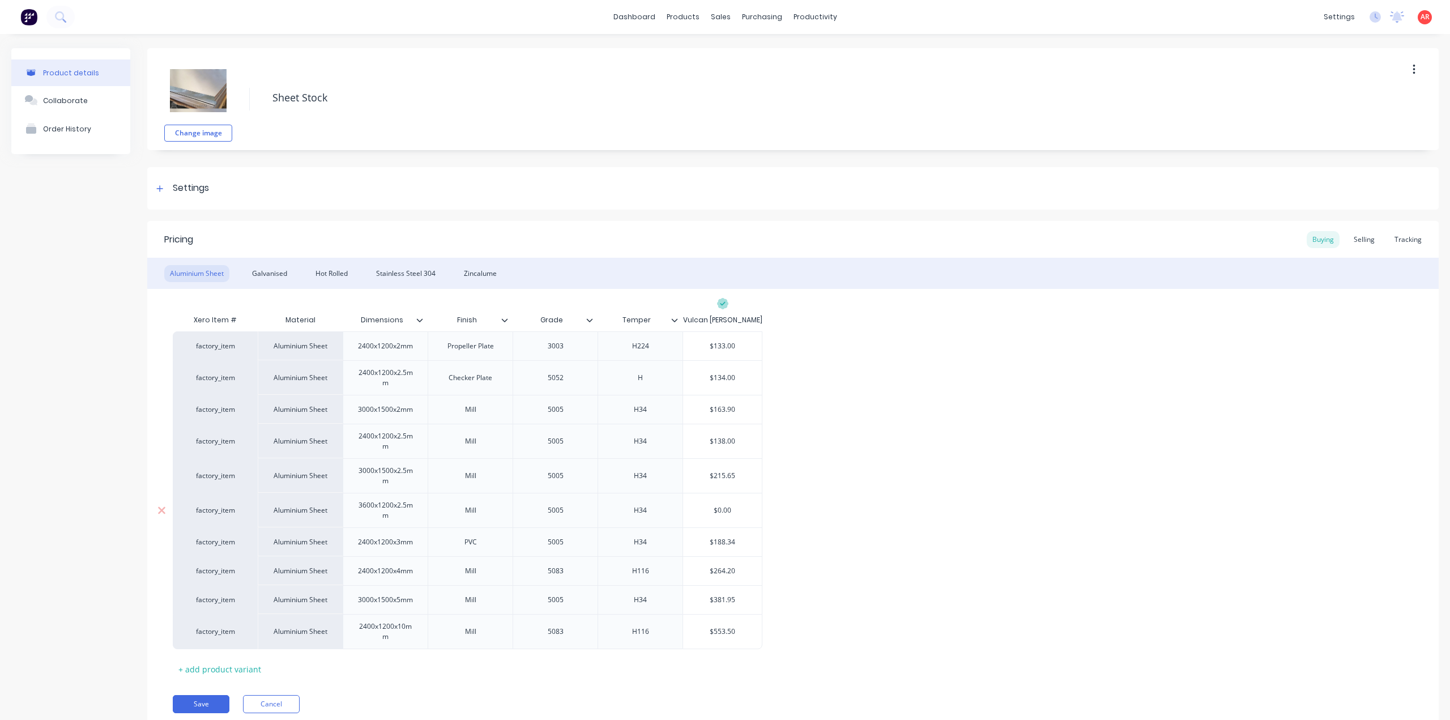
type input "$138.00"
type input "$0.00"
drag, startPoint x: 739, startPoint y: 510, endPoint x: 710, endPoint y: 510, distance: 28.3
click at [710, 510] on input "$0.00" at bounding box center [722, 510] width 79 height 10
type textarea "x"
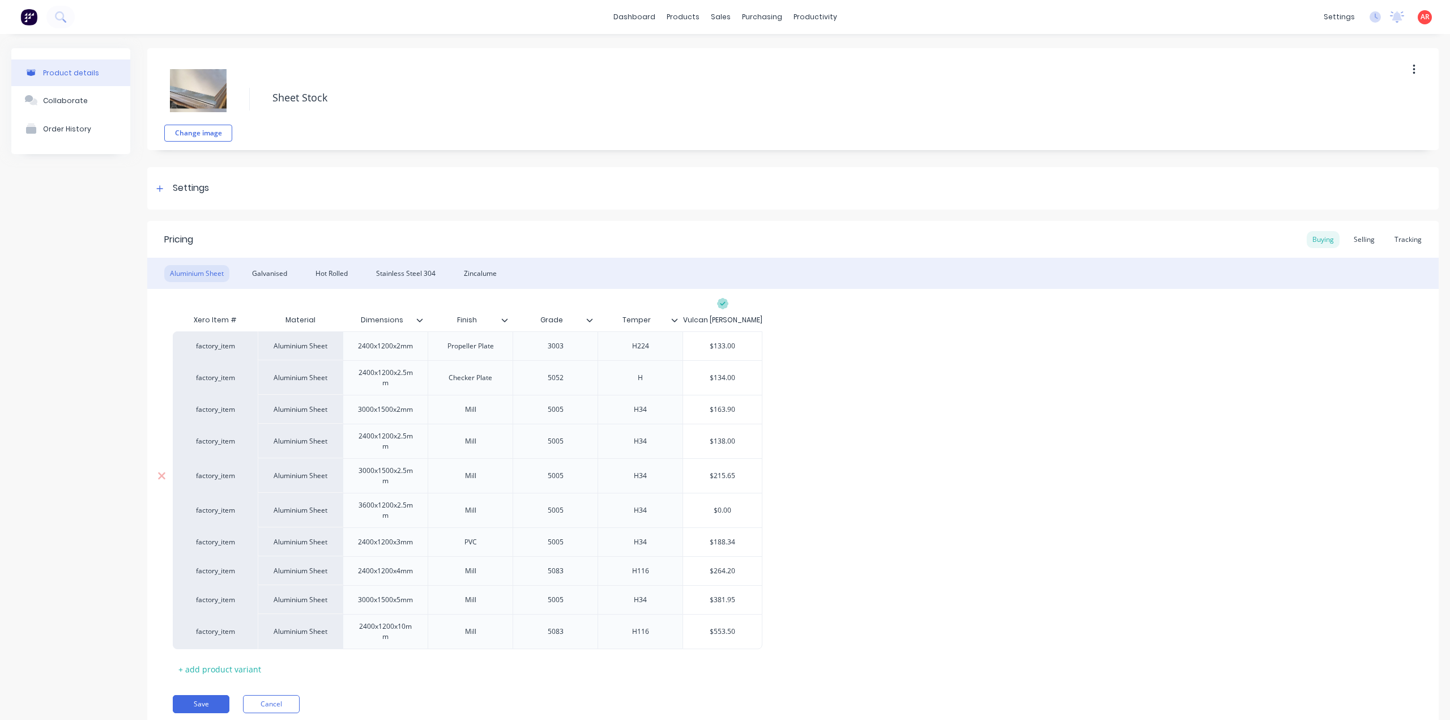
type input "2"
type textarea "x"
type input "20"
type textarea "x"
type input "201"
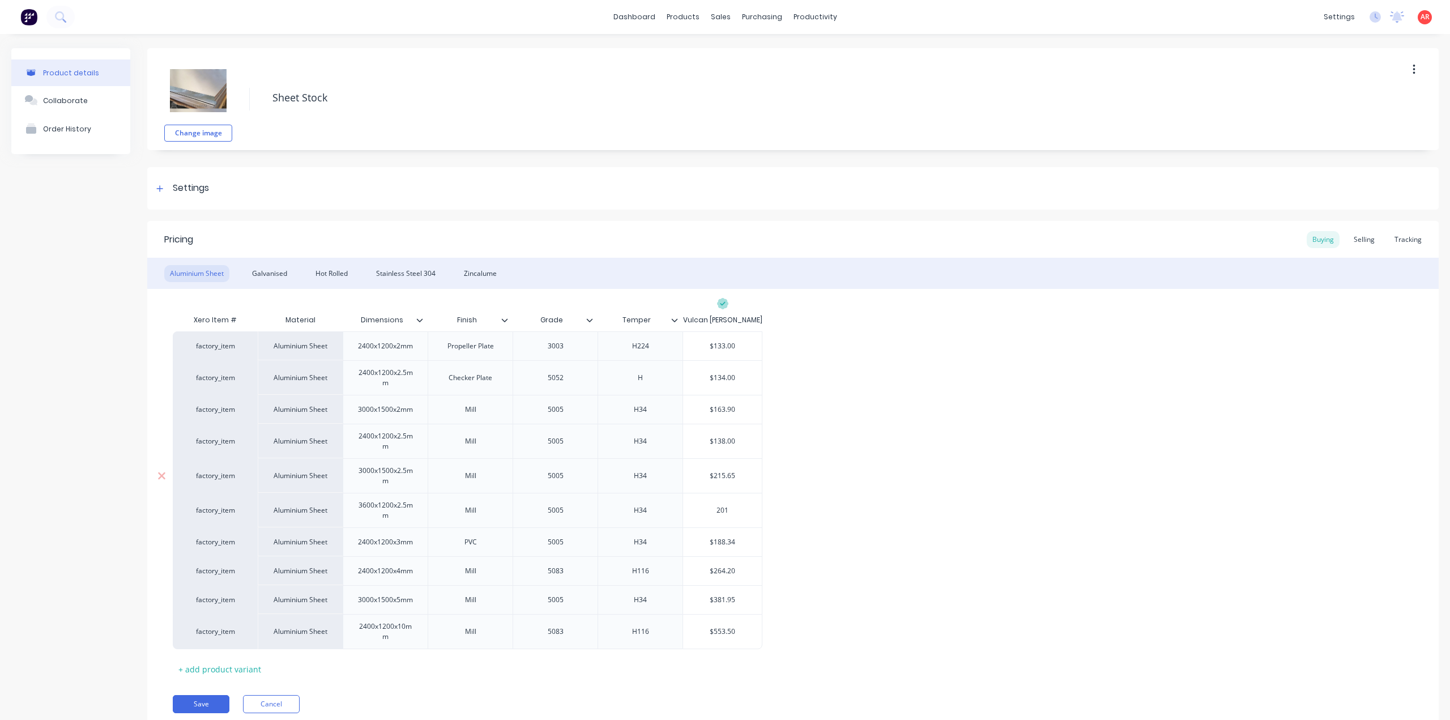
type textarea "x"
type input "201."
type textarea "x"
type input "201.2"
click at [832, 516] on div "factory_item Aluminium Sheet 2400x1200x2mm Propeller Plate 3003 H224 $133.00 fa…" at bounding box center [793, 490] width 1241 height 318
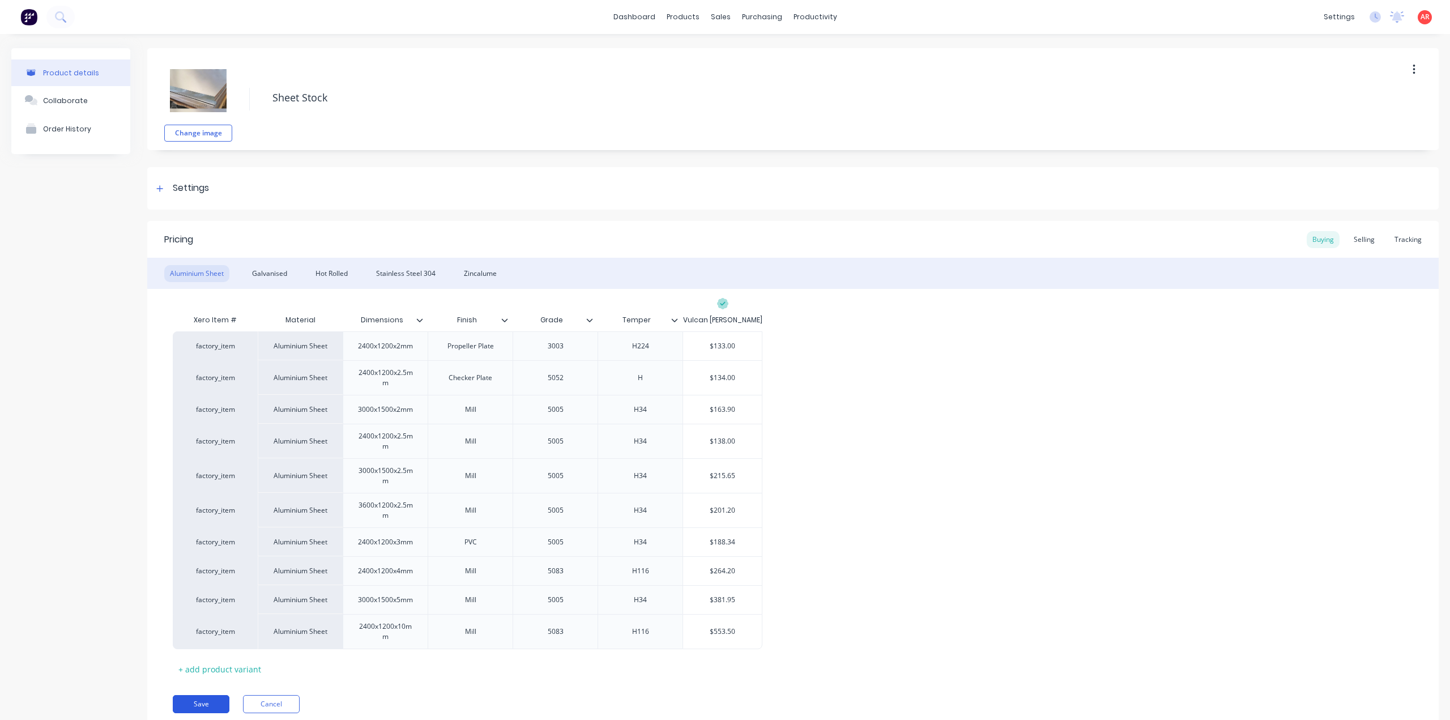
click at [205, 704] on button "Save" at bounding box center [201, 704] width 57 height 18
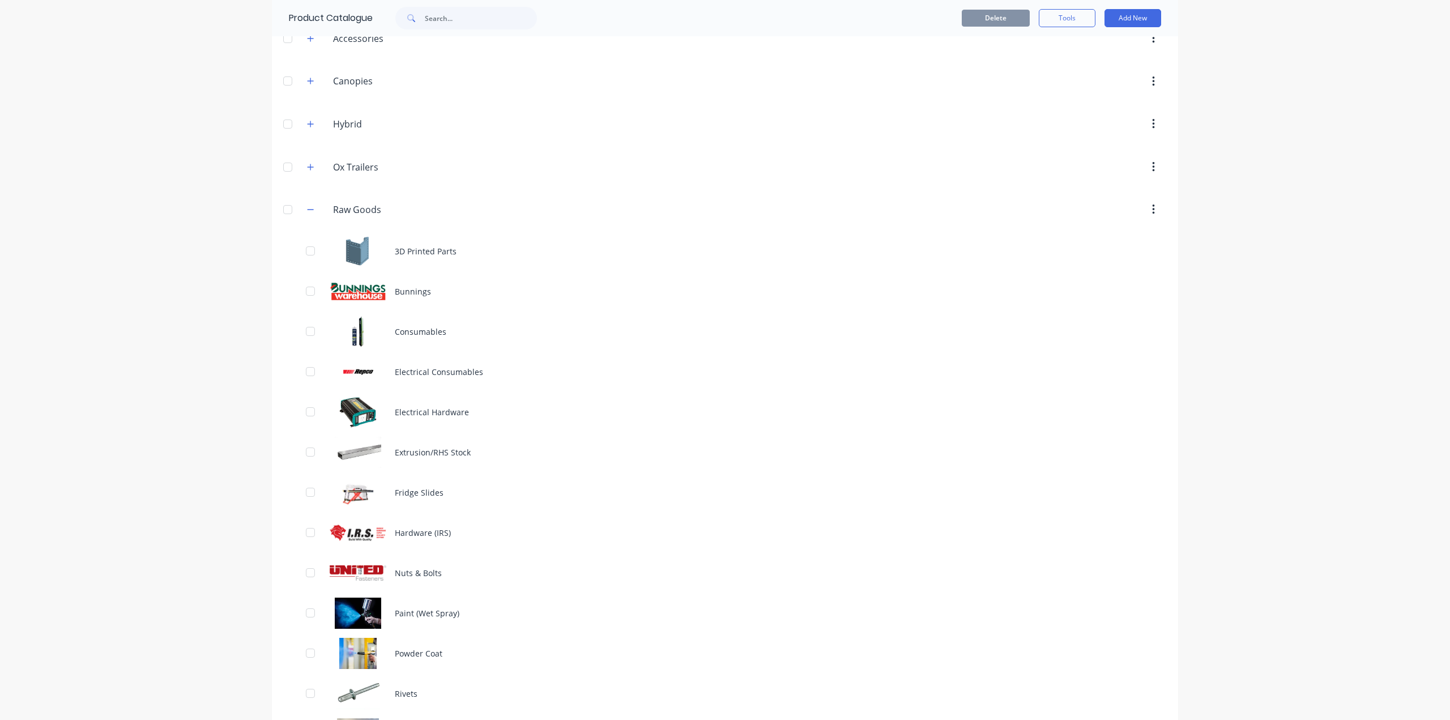
scroll to position [170, 0]
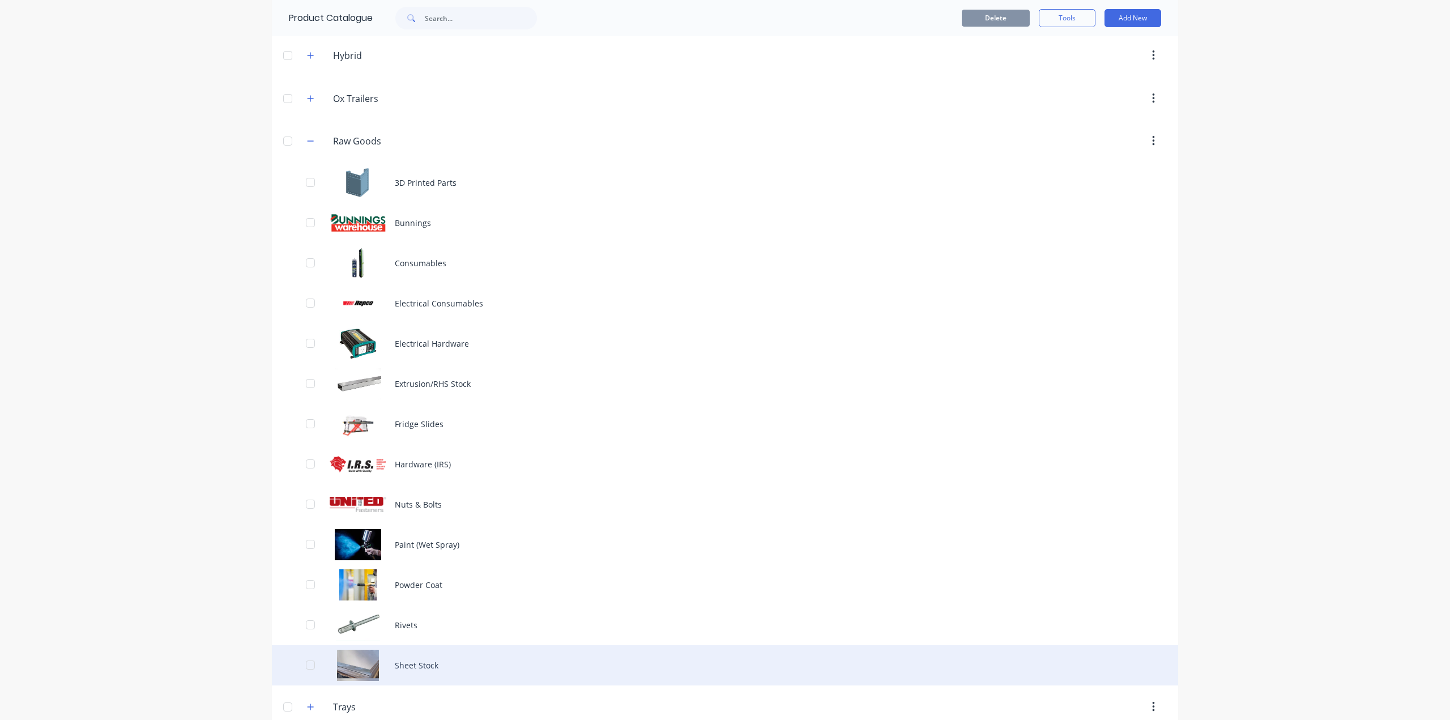
click at [412, 668] on div "Sheet Stock" at bounding box center [725, 665] width 906 height 40
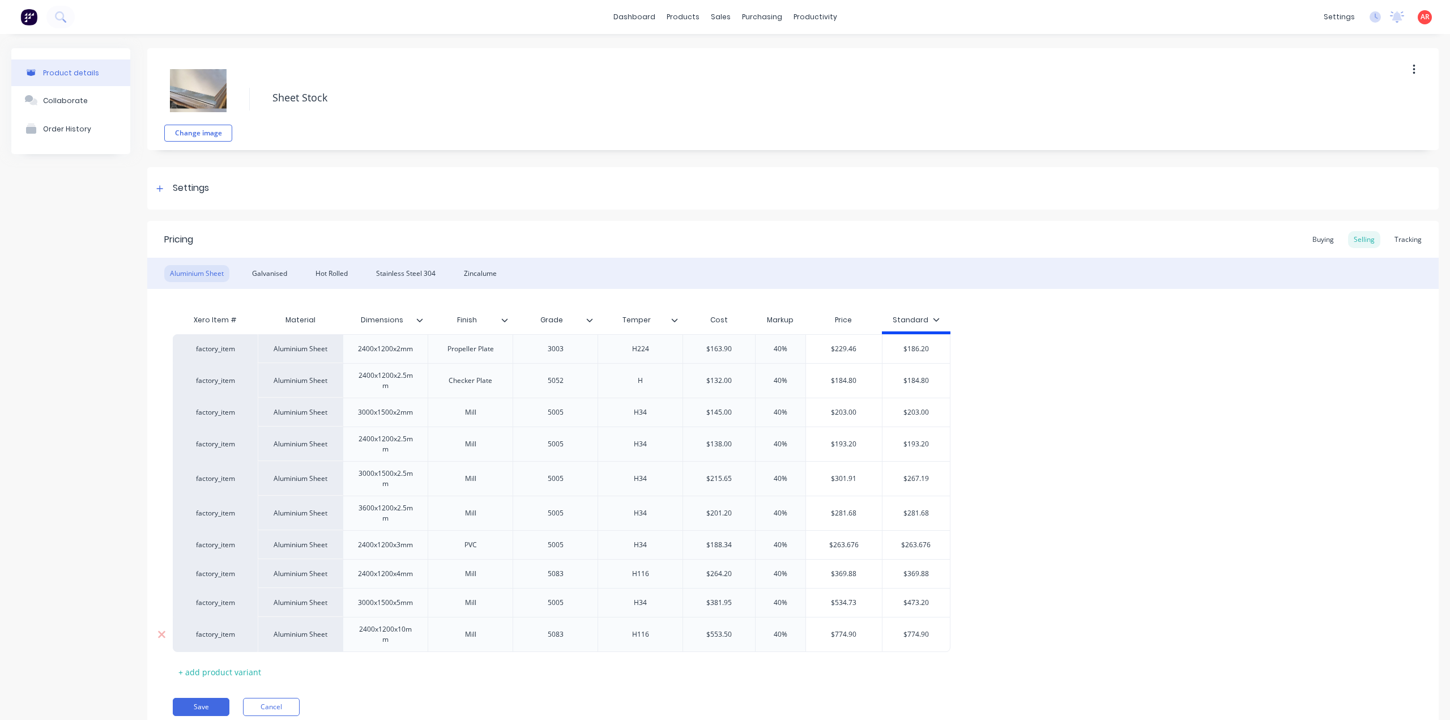
type textarea "x"
